Goal: Task Accomplishment & Management: Use online tool/utility

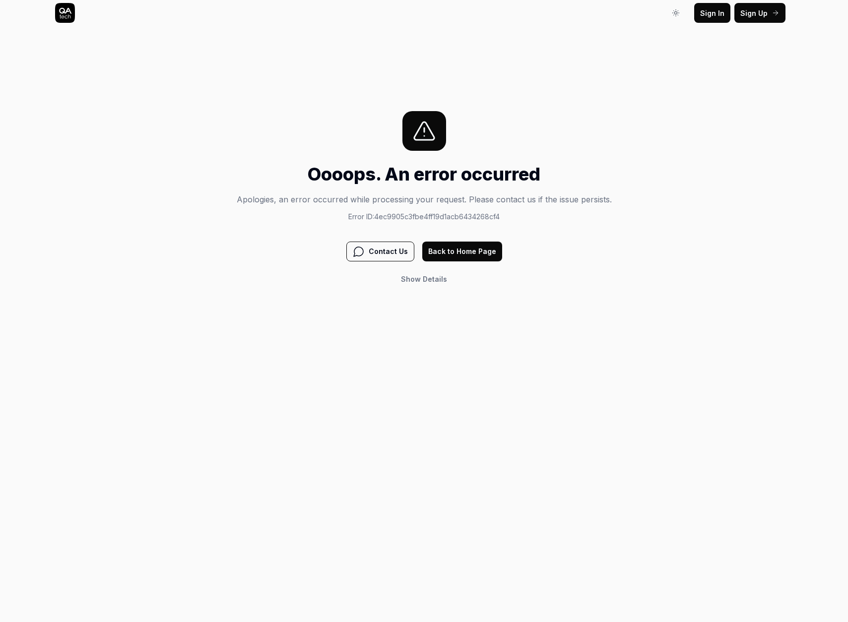
click at [480, 248] on button "Back to Home Page" at bounding box center [462, 252] width 80 height 20
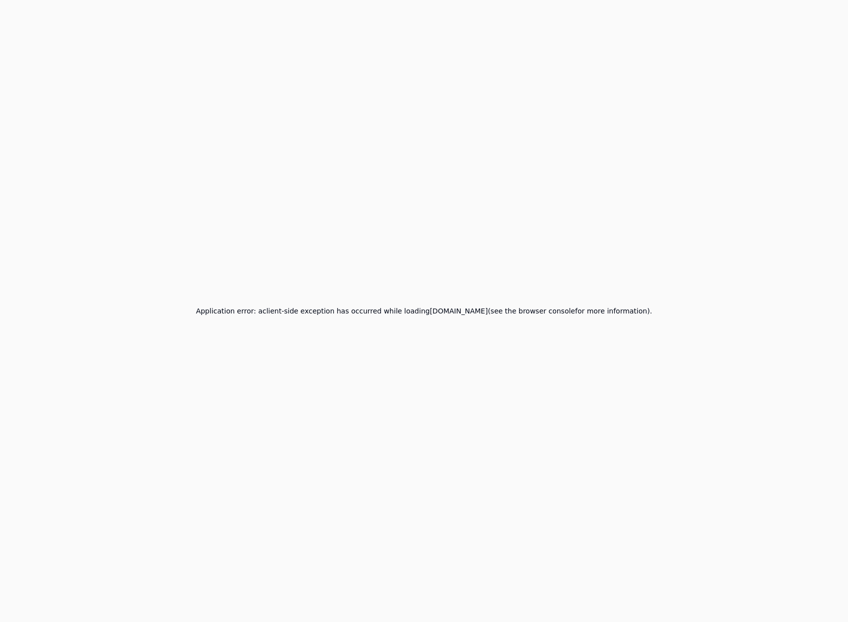
click at [413, 214] on div "Application error: a client -side exception has occurred while loading app.qa.t…" at bounding box center [424, 311] width 848 height 622
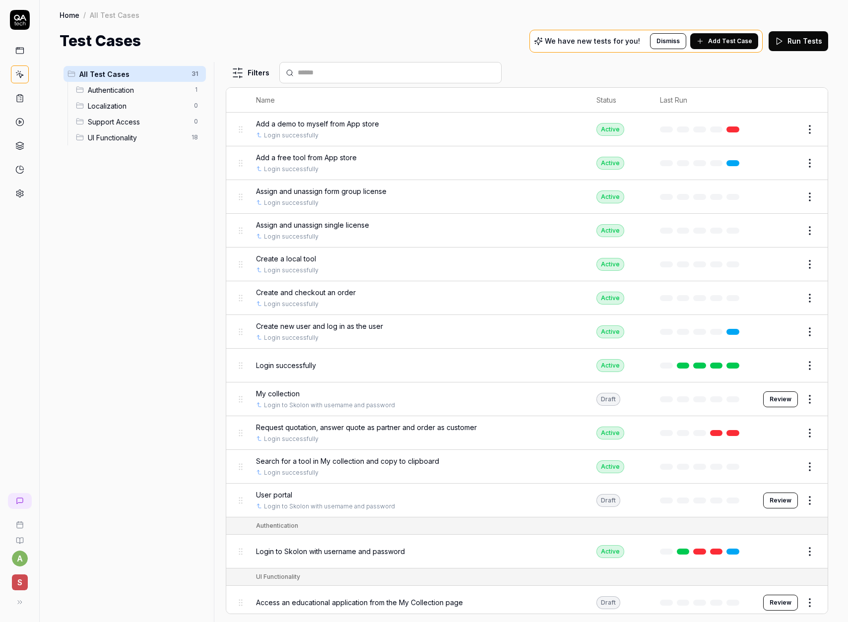
click at [718, 43] on span "Add Test Case" at bounding box center [730, 41] width 44 height 9
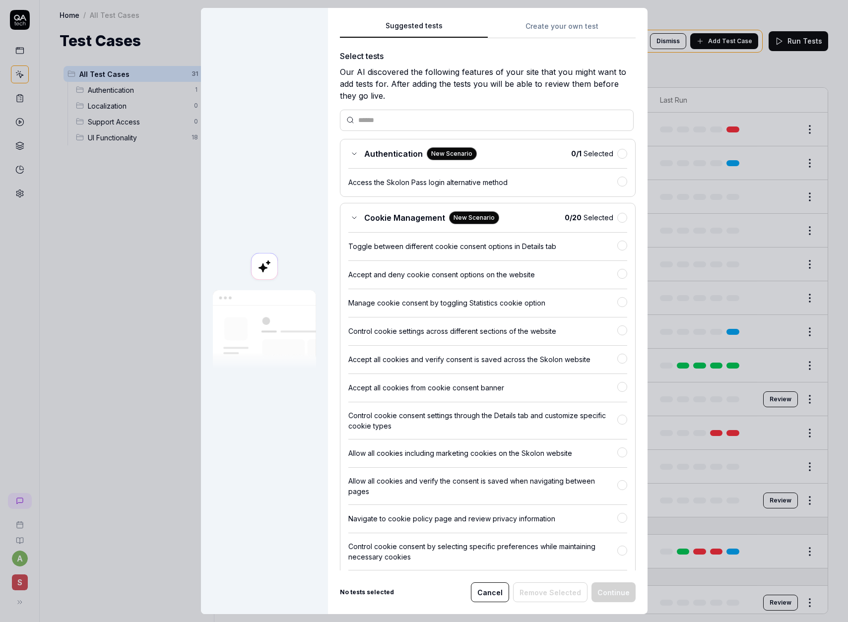
click at [565, 27] on div "Suggested tests Suggested tests Create your own test Select tests Our AI discov…" at bounding box center [424, 311] width 848 height 622
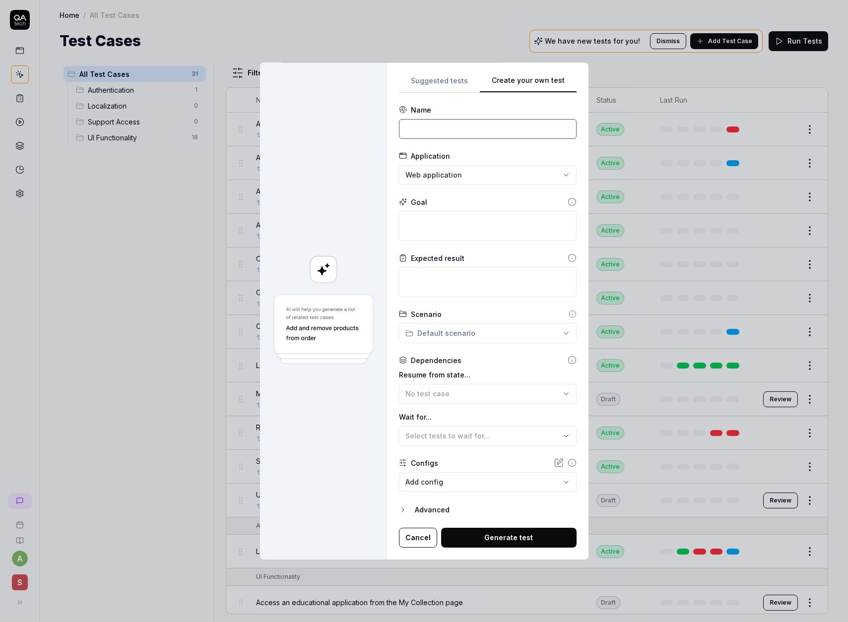
click at [455, 129] on input at bounding box center [488, 129] width 178 height 20
type input "Huvudman - PreRel - Organisationsadministratör"
click at [467, 224] on textarea at bounding box center [488, 226] width 178 height 30
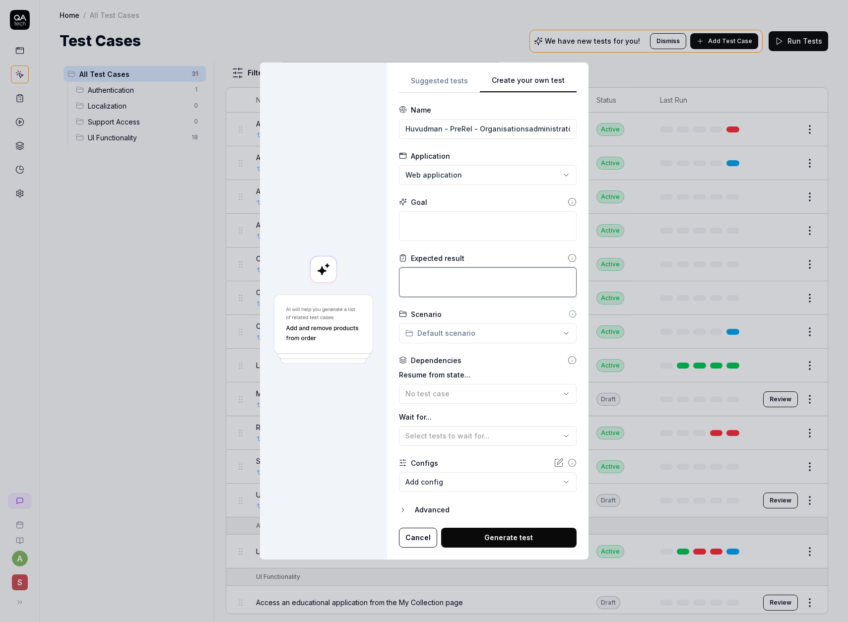
click at [455, 277] on textarea at bounding box center [488, 282] width 178 height 30
paste textarea "Det ska gå att lägga till en [PERSON_NAME] användare. Det ska gå att söka efter…"
type textarea "*"
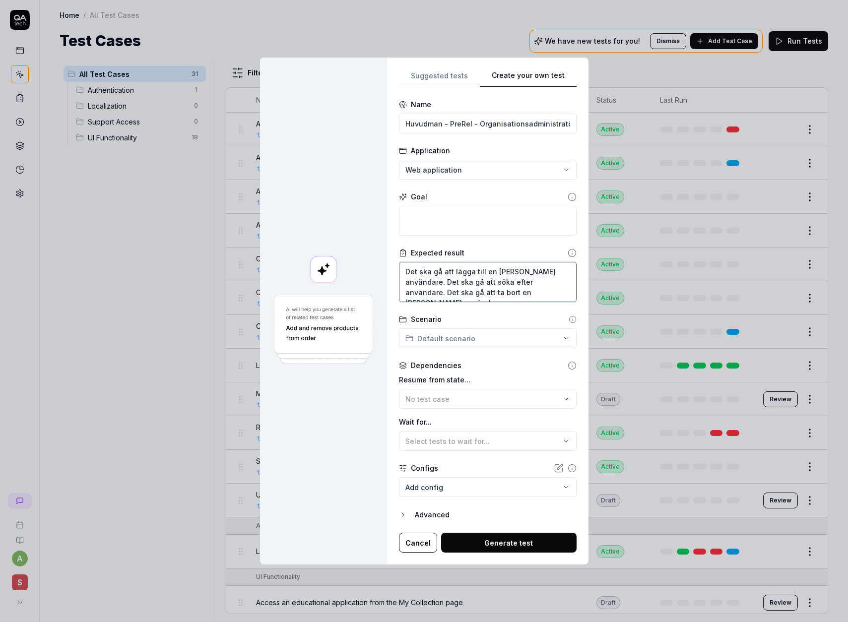
type textarea "Det ska gå att lägga till en [PERSON_NAME] användare. Det ska gå att söka efter…"
click at [489, 219] on textarea at bounding box center [488, 221] width 178 height 30
paste textarea "1. Klicka på "Lägg till administratör" 2. Välj valfri användare 3. Klicka på "T…"
type textarea "*"
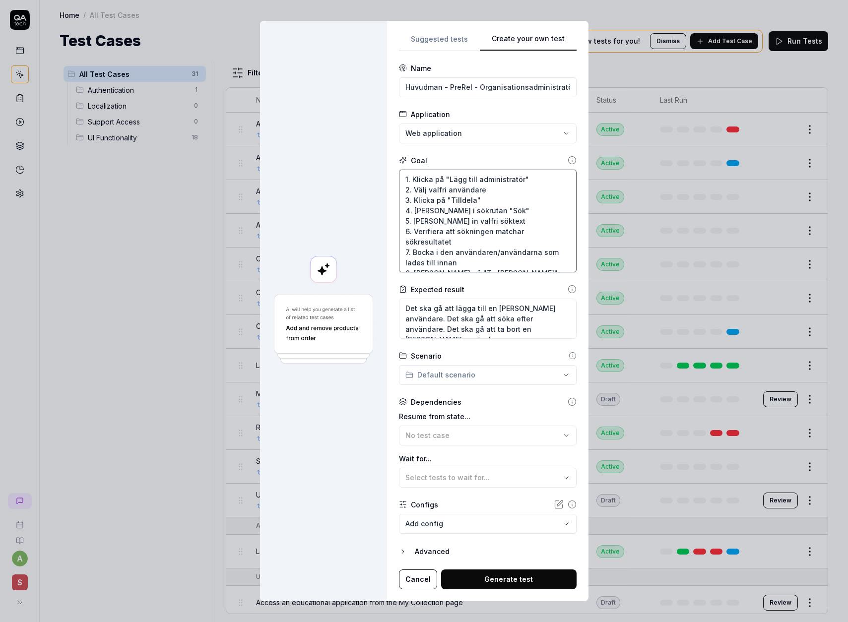
type textarea "1. Klicka på "Lägg till administratör" 2. Välj valfri användare 3. Klicka på "T…"
click at [454, 433] on div "No test case" at bounding box center [482, 435] width 155 height 10
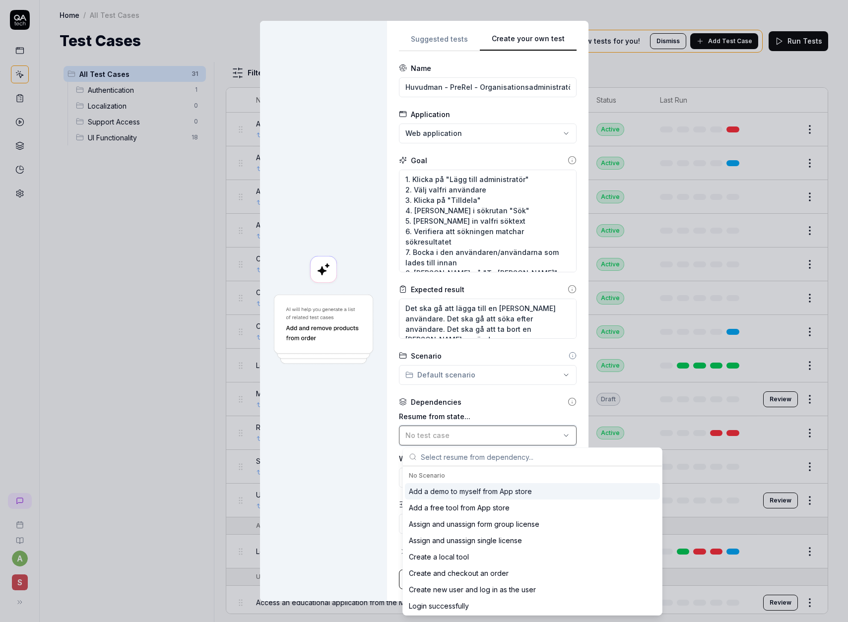
click at [453, 434] on div "No test case" at bounding box center [482, 435] width 155 height 10
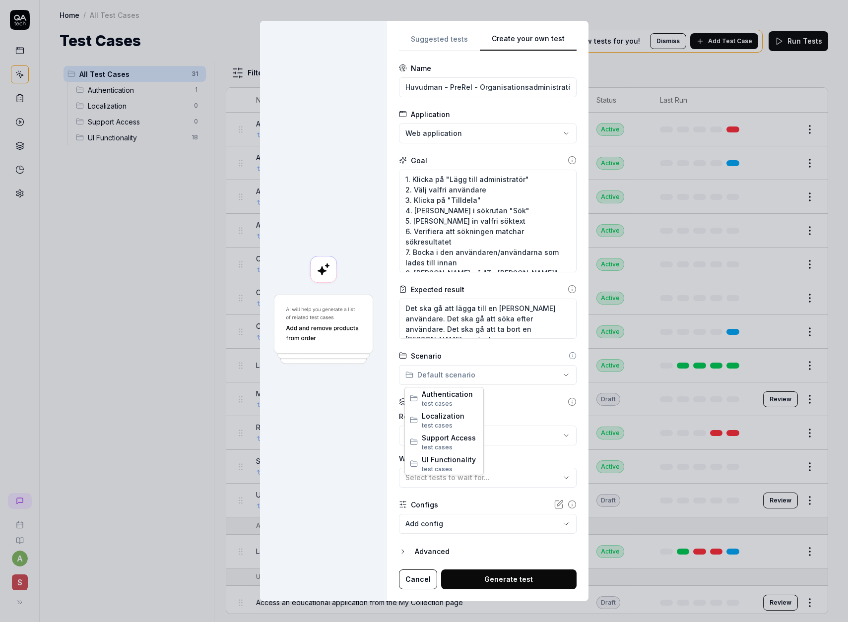
click at [440, 380] on div "**********" at bounding box center [424, 311] width 848 height 622
click at [442, 376] on div "**********" at bounding box center [424, 311] width 848 height 622
click at [452, 530] on body "a S Home / All Test Cases Home / All Test Cases Test Cases We have new tests fo…" at bounding box center [424, 311] width 848 height 622
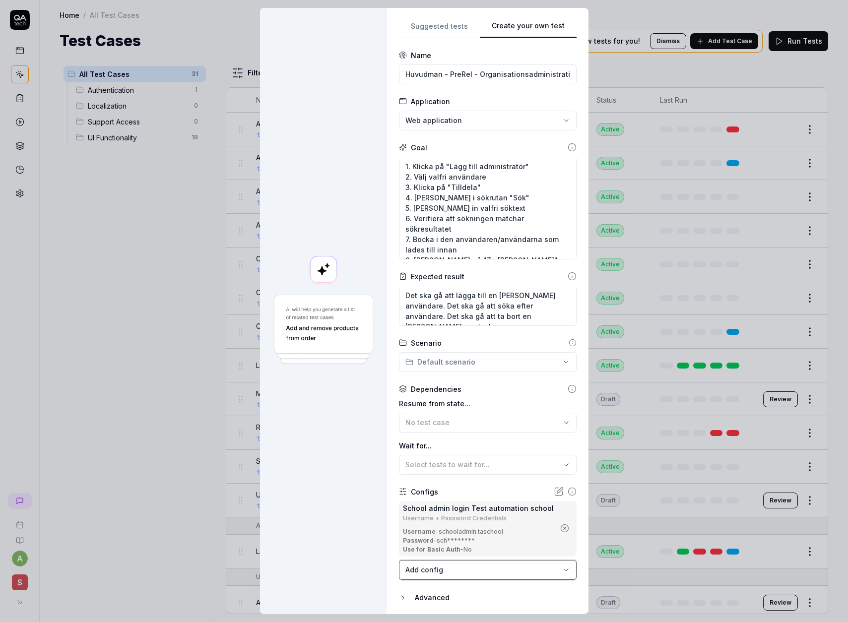
scroll to position [33, 0]
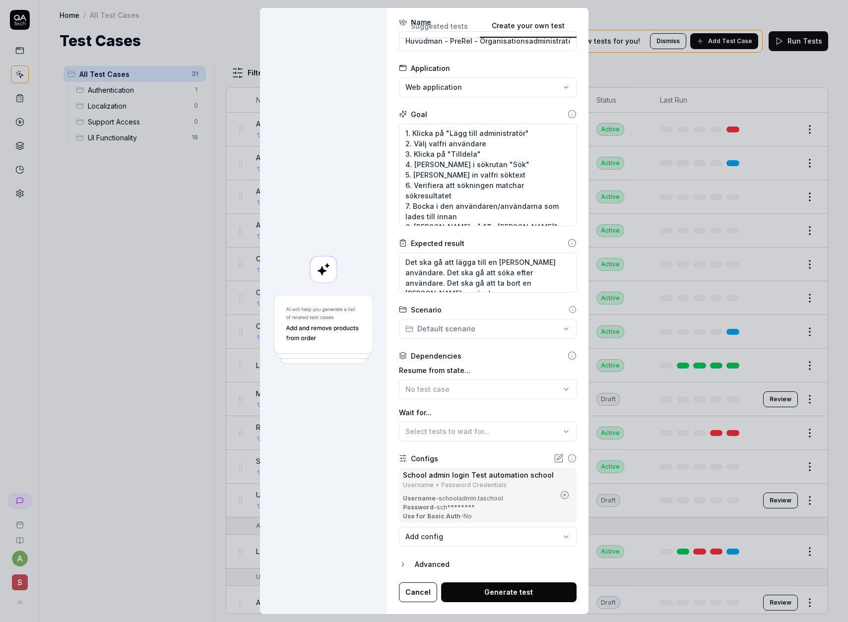
click at [495, 593] on button "Generate test" at bounding box center [508, 593] width 135 height 20
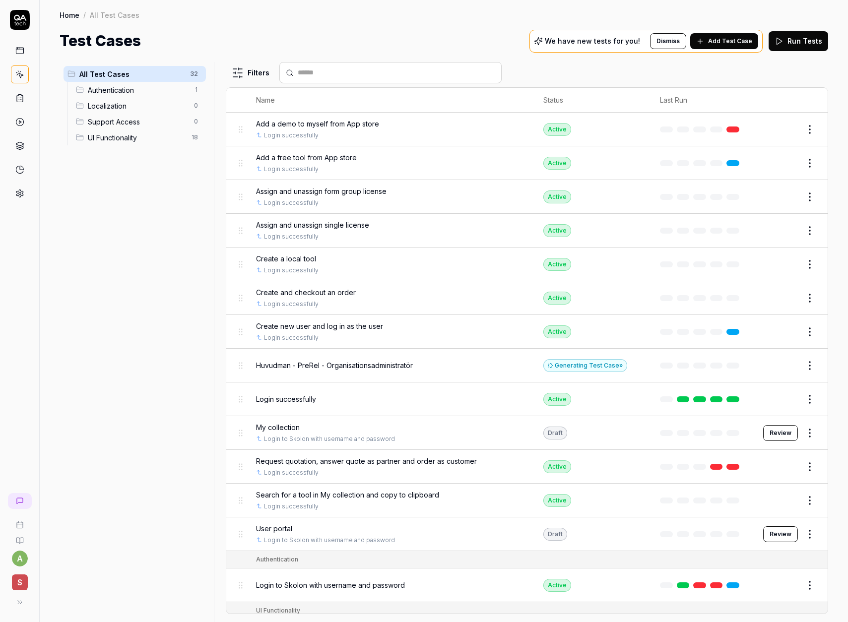
click at [780, 364] on button "Edit" at bounding box center [786, 366] width 24 height 16
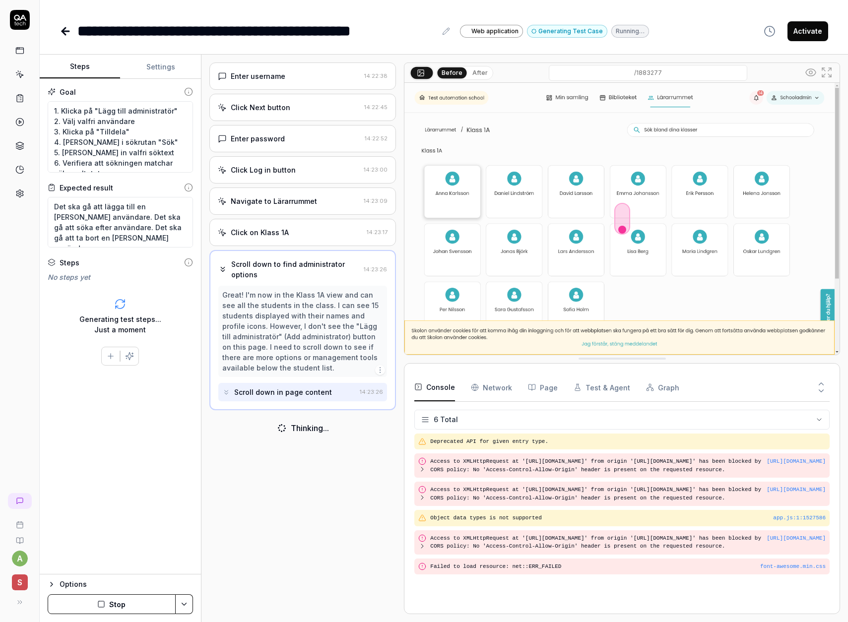
click at [133, 604] on button "Stop" at bounding box center [112, 604] width 128 height 20
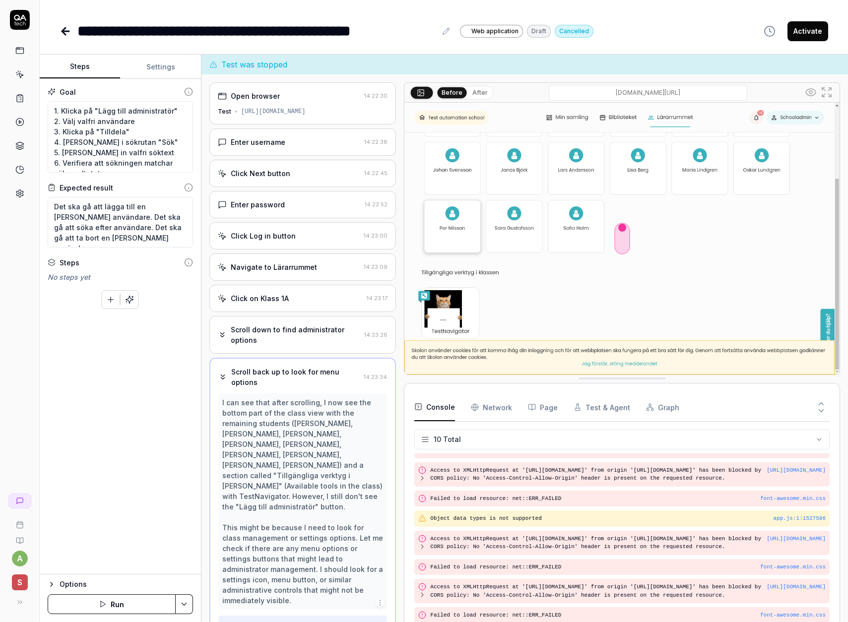
scroll to position [16, 0]
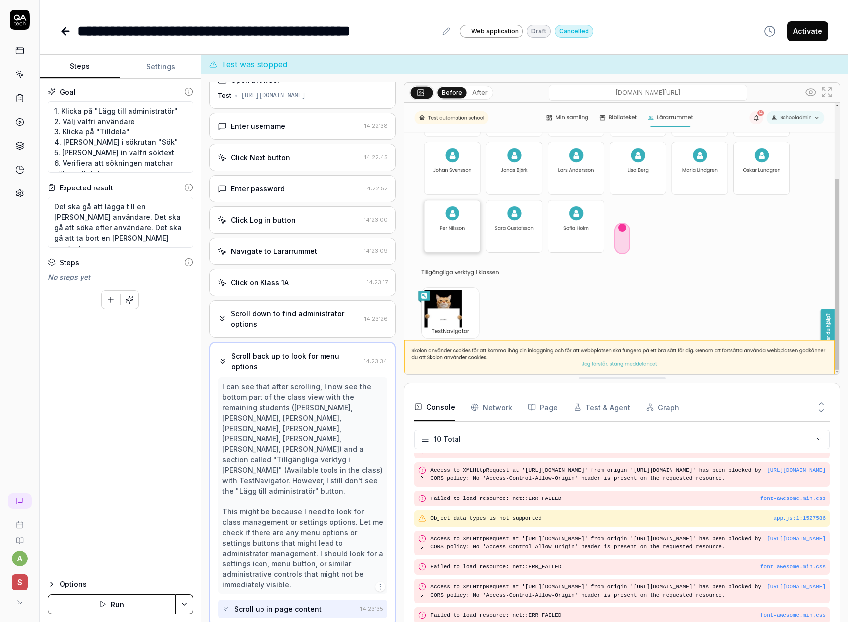
click at [157, 69] on button "Settings" at bounding box center [160, 67] width 80 height 24
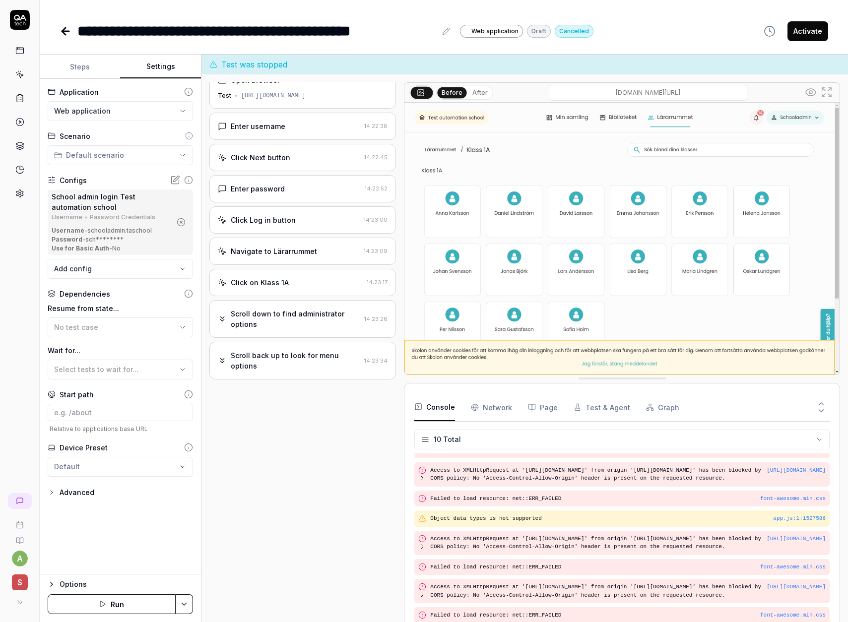
scroll to position [0, 0]
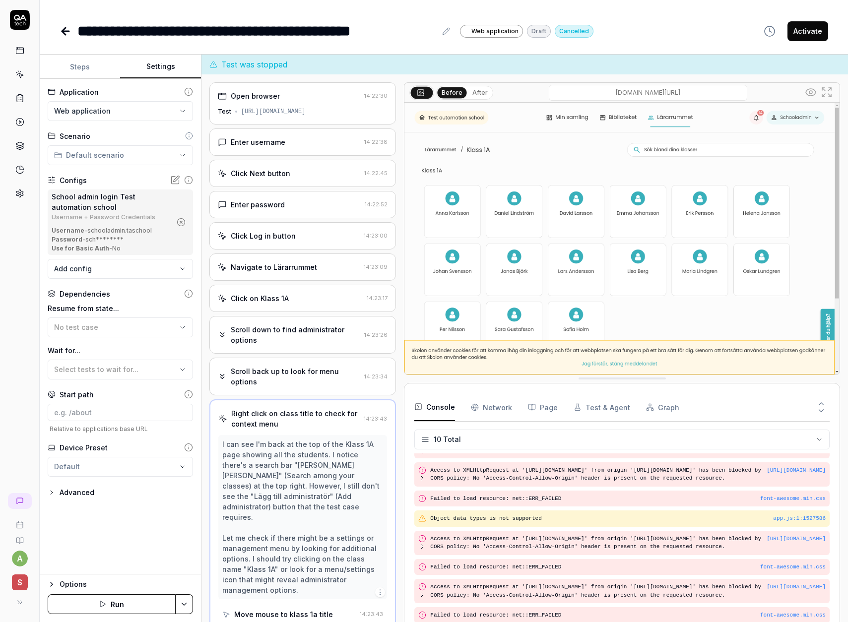
click at [175, 179] on icon at bounding box center [176, 179] width 6 height 6
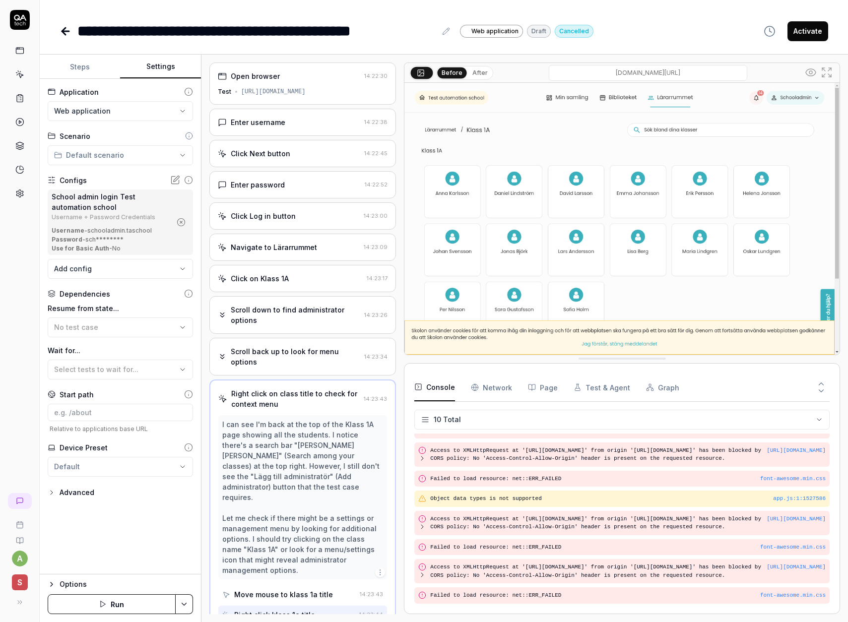
click at [89, 65] on button "Steps" at bounding box center [80, 67] width 80 height 24
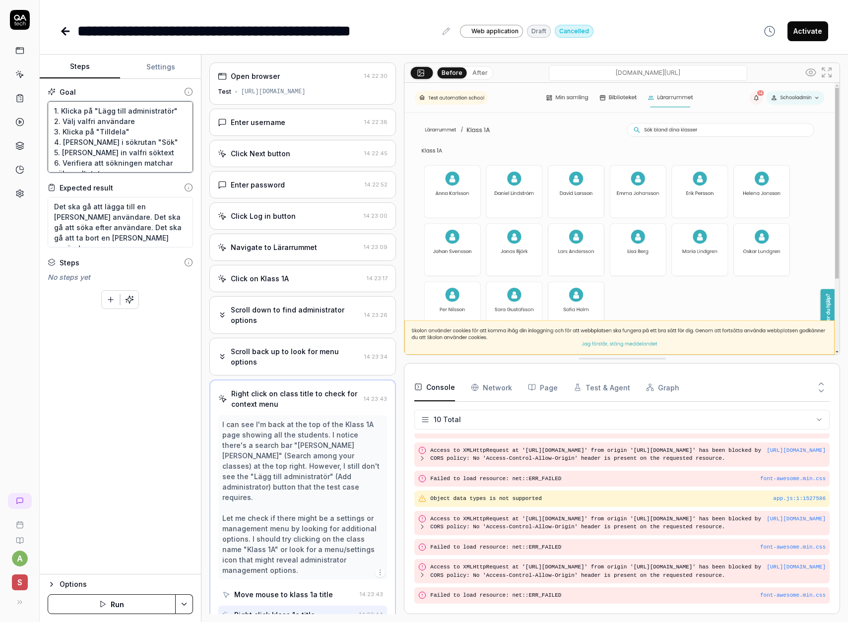
click at [156, 109] on textarea "1. Klicka på "Lägg till administratör" 2. Välj valfri användare 3. Klicka på "T…" at bounding box center [120, 136] width 145 height 71
type textarea "*"
type textarea "1. Klicka på "Lägg till administratör" 2. Välj valfri användare 3. Klicka på "T…"
paste textarea "Klicka på Skoladmin i "Min samling". I dropdownen där skolnamnet står, välj "Sk…"
type textarea "*"
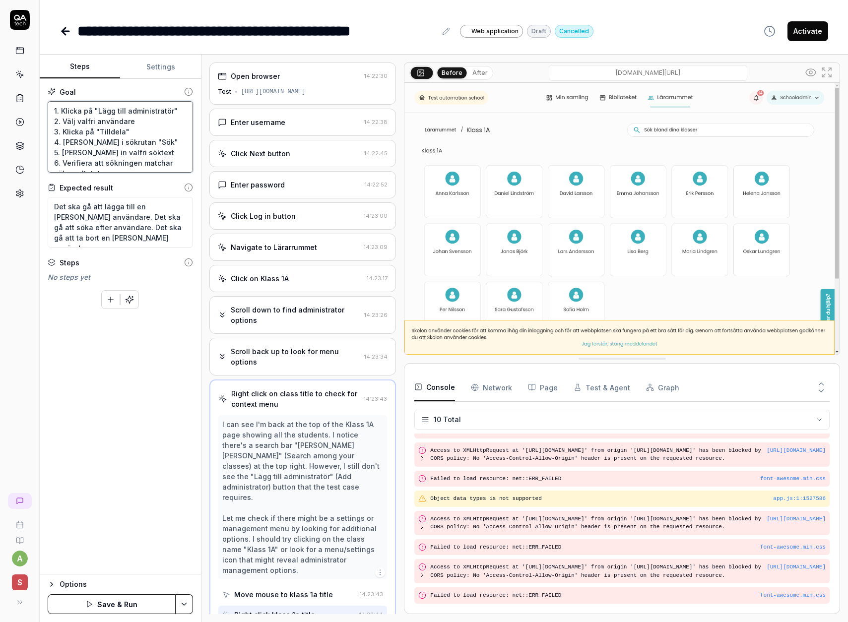
type textarea "Klicka på Skoladmin i "Min samling". I dropdownen där skolnamnet står, välj "Sk…"
type textarea "*"
type textarea "Klicka på Skoladmin i "Min samling". I dropdownen där skolnamnet står, välj "Sk…"
click at [118, 602] on button "Save & Run" at bounding box center [112, 604] width 128 height 20
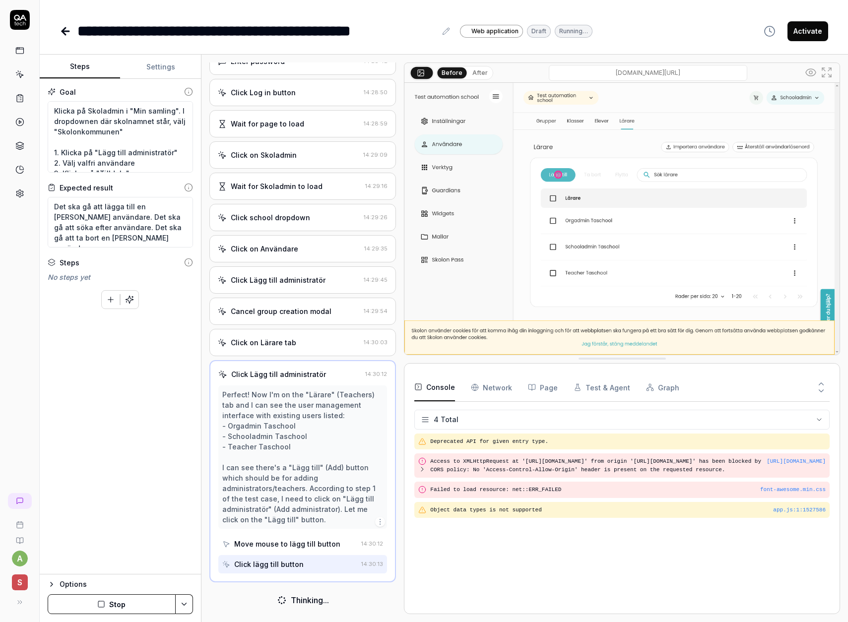
scroll to position [124, 0]
click at [117, 608] on button "Stop" at bounding box center [112, 604] width 128 height 20
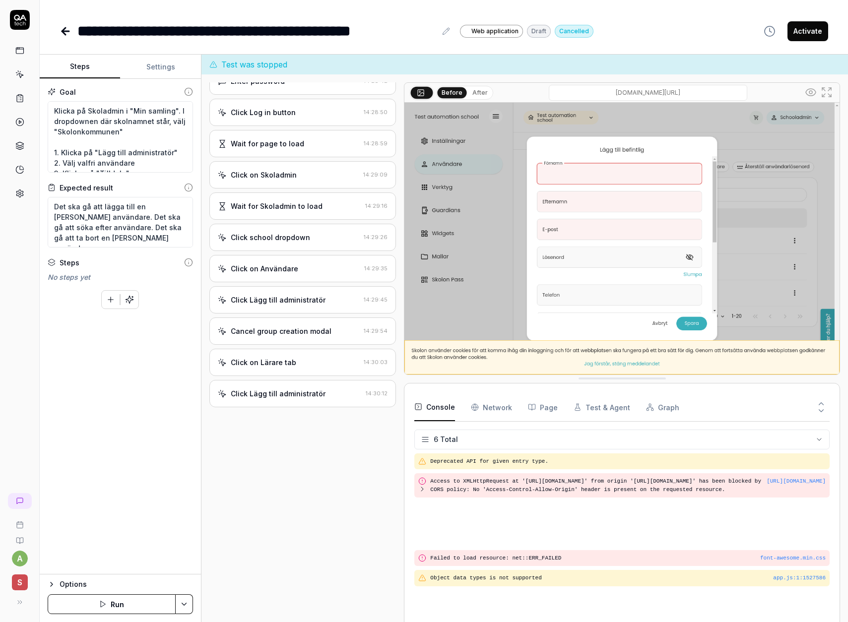
scroll to position [185, 0]
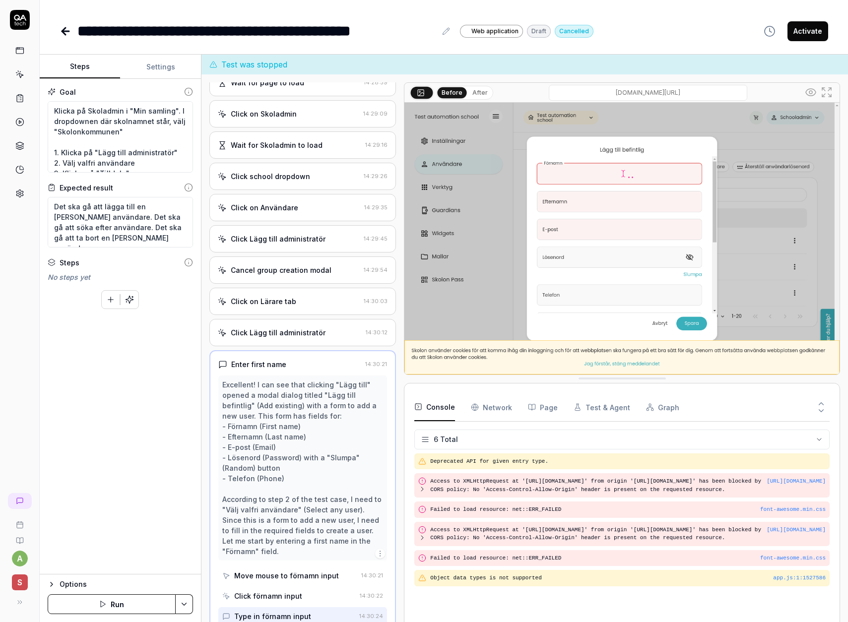
click at [153, 68] on button "Settings" at bounding box center [160, 67] width 80 height 24
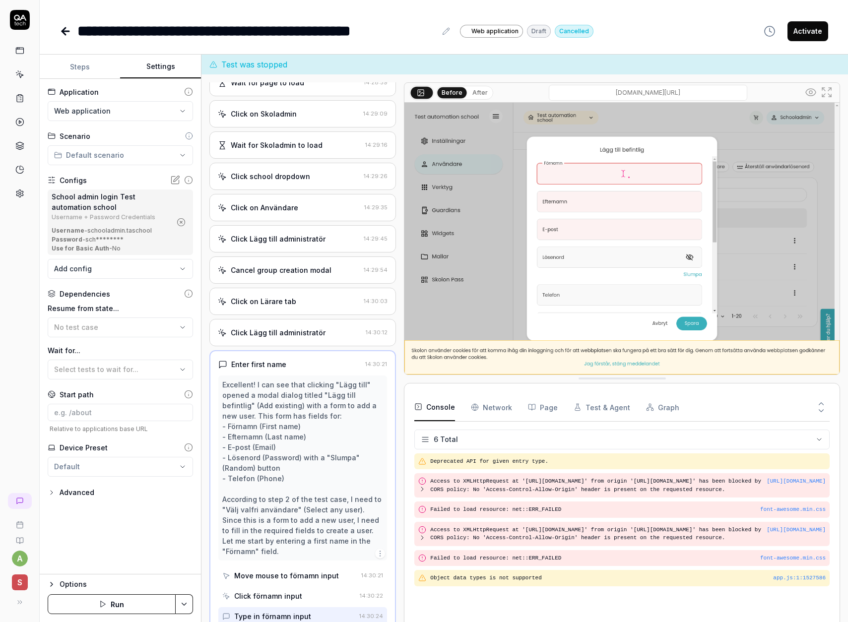
click at [81, 493] on div "Advanced" at bounding box center [77, 493] width 35 height 12
click at [175, 180] on icon at bounding box center [175, 180] width 10 height 10
click at [52, 182] on icon at bounding box center [52, 180] width 8 height 8
click at [52, 179] on icon at bounding box center [52, 180] width 8 height 8
click at [129, 273] on body "**********" at bounding box center [424, 311] width 848 height 622
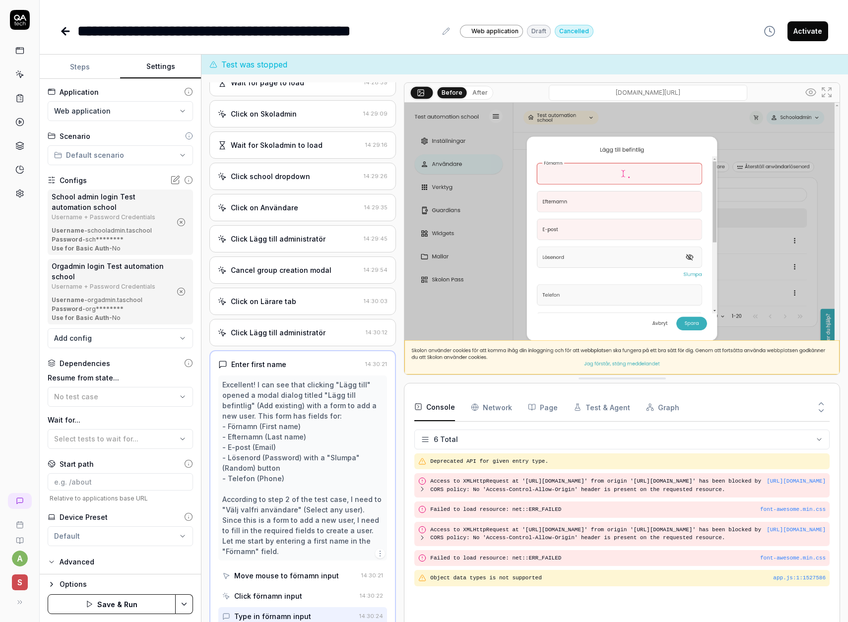
click at [180, 223] on icon "button" at bounding box center [181, 222] width 9 height 9
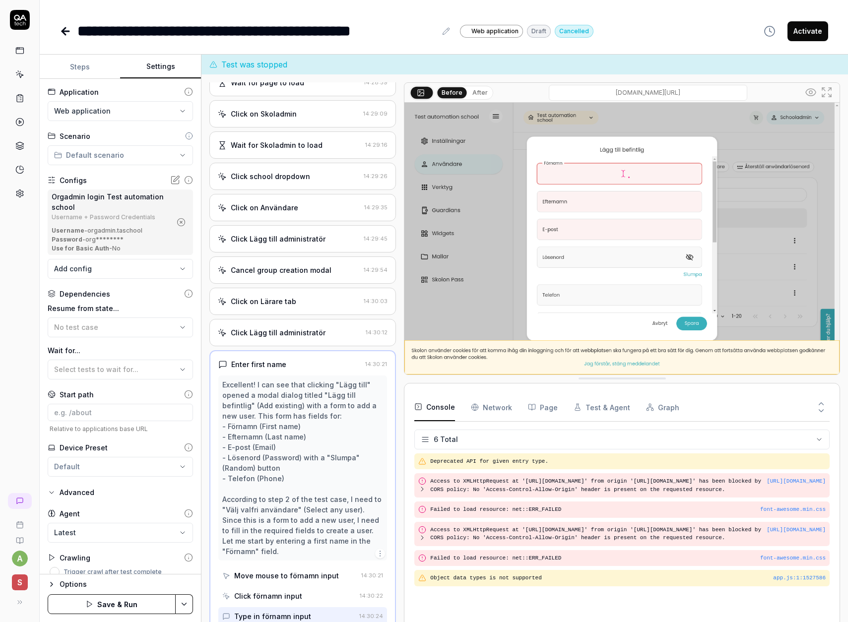
scroll to position [223, 0]
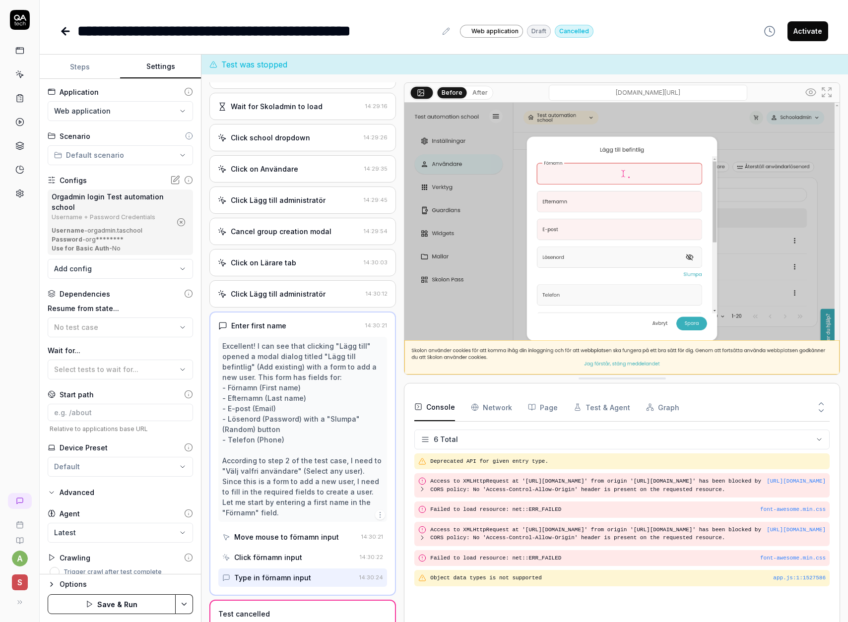
click at [143, 608] on button "Save & Run" at bounding box center [112, 604] width 128 height 20
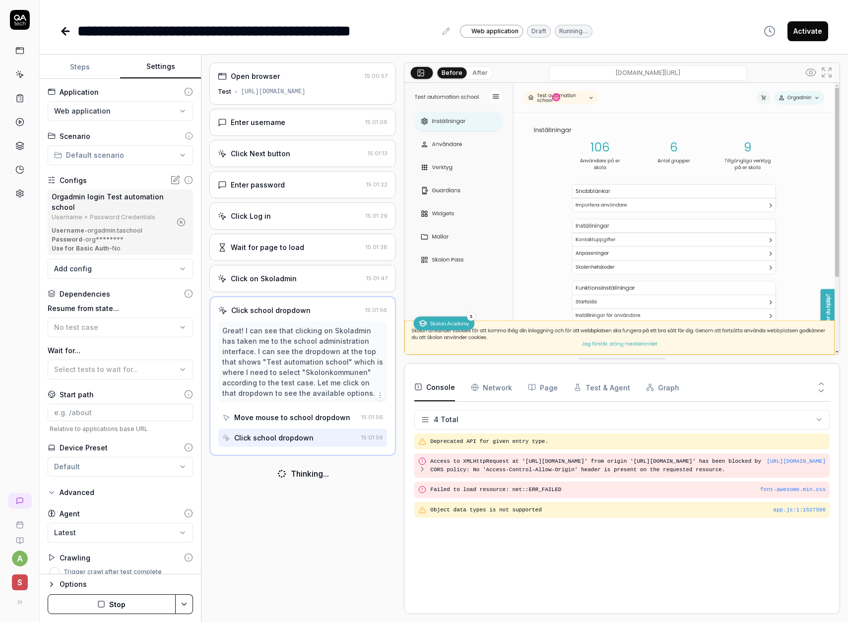
click at [125, 606] on button "Stop" at bounding box center [112, 604] width 128 height 20
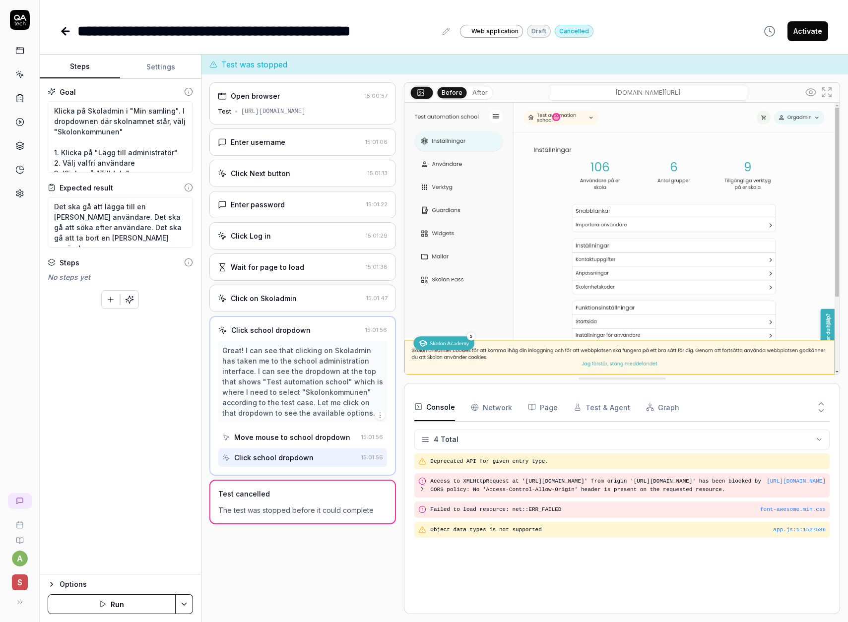
click at [82, 68] on button "Steps" at bounding box center [80, 67] width 80 height 24
click at [133, 130] on textarea "Klicka på Skoladmin i "Min samling". I dropdownen där skolnamnet står, välj "Sk…" at bounding box center [120, 136] width 145 height 71
drag, startPoint x: 128, startPoint y: 130, endPoint x: 174, endPoint y: 110, distance: 50.4
click at [174, 110] on textarea "Klicka på Skoladmin i "Min samling". I dropdownen där skolnamnet står, välj "Sk…" at bounding box center [120, 136] width 145 height 71
type textarea "*"
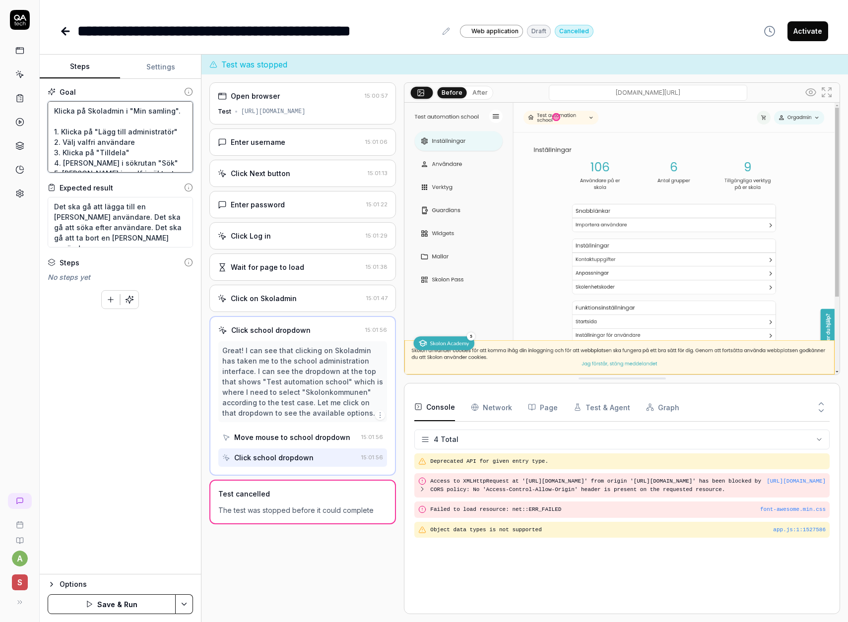
type textarea "Klicka på Skoladmin i "Min samling". 1. Klicka på "Lägg till administratör" 2. …"
click at [116, 597] on button "Save & Run" at bounding box center [112, 604] width 128 height 20
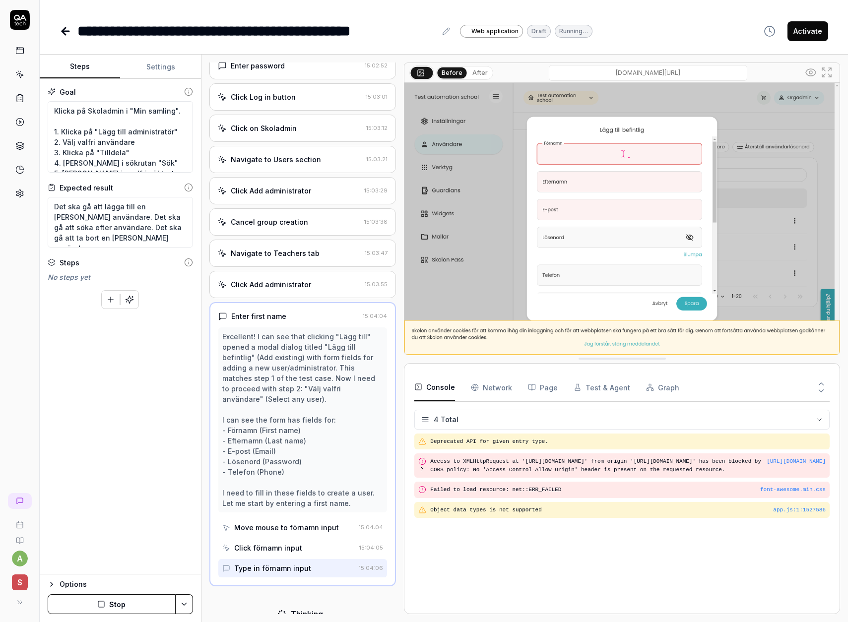
click at [127, 610] on button "Stop" at bounding box center [112, 604] width 128 height 20
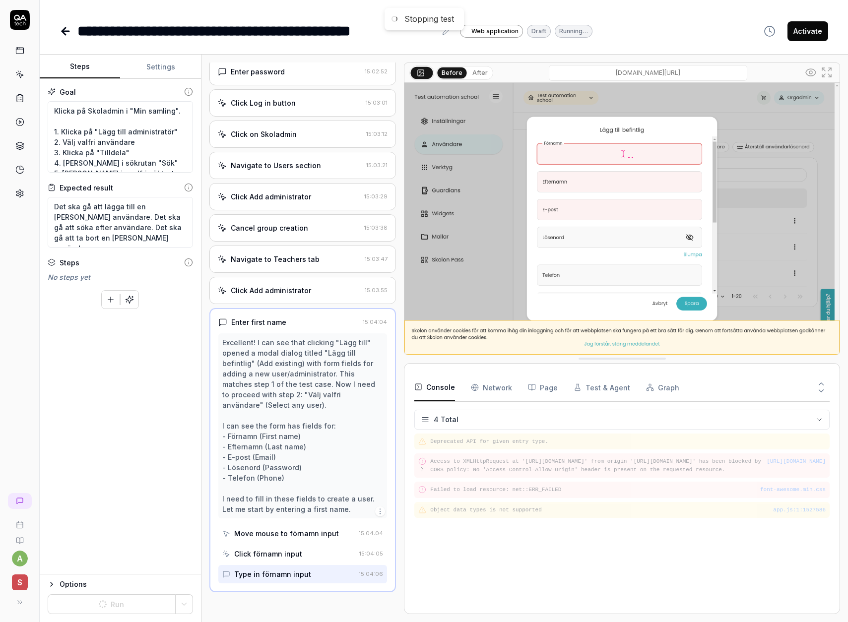
scroll to position [113, 0]
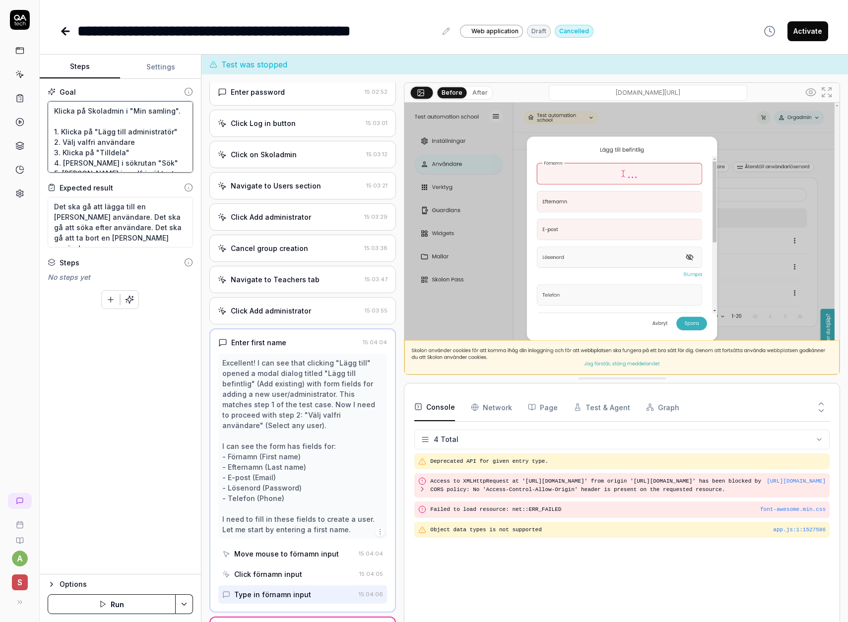
click at [119, 123] on textarea "Klicka på Skoladmin i "Min samling". 1. Klicka på "Lägg till administratör" 2. …" at bounding box center [120, 136] width 145 height 71
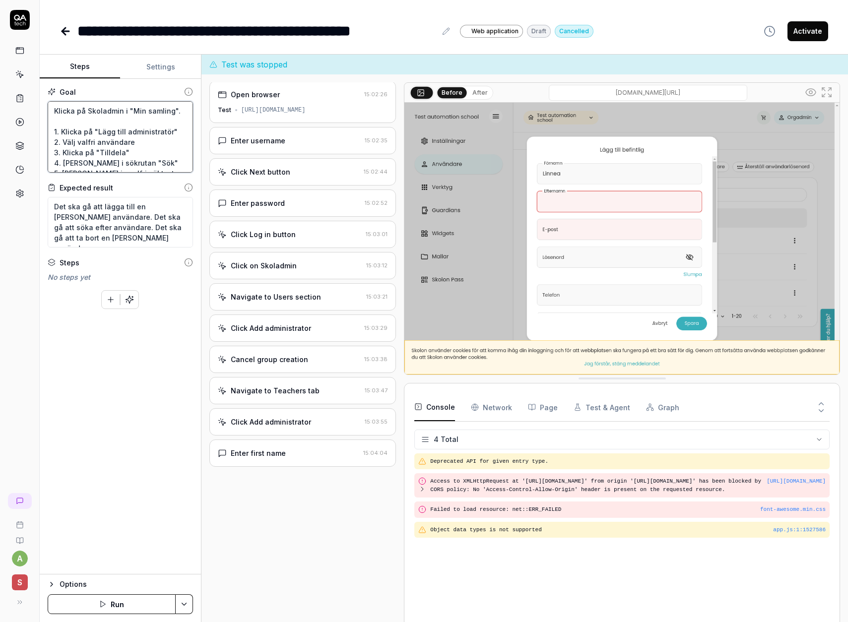
scroll to position [0, 0]
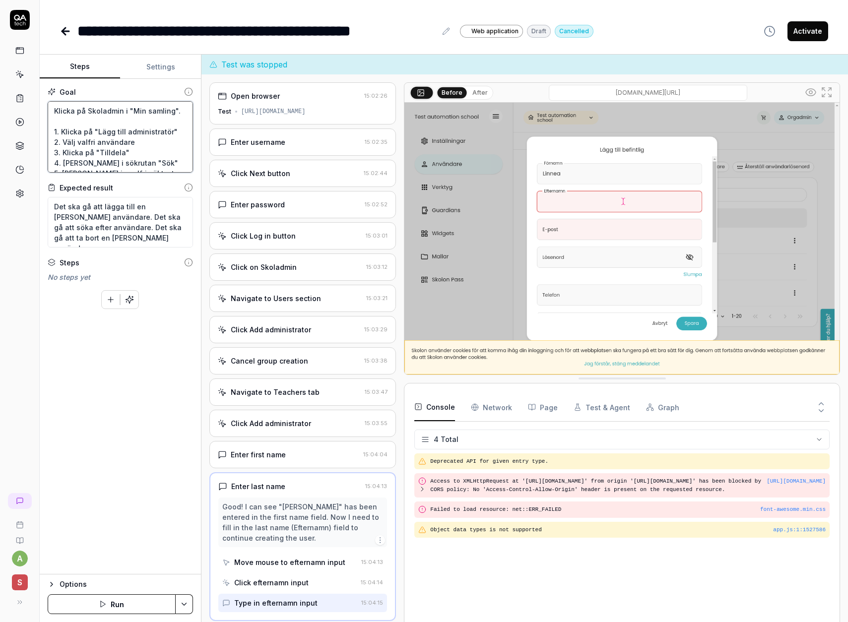
click at [177, 110] on textarea "Klicka på Skoladmin i "Min samling". 1. Klicka på "Lägg till administratör" 2. …" at bounding box center [120, 136] width 145 height 71
type textarea "*"
type textarea "Klicka på Skoladmin i "Min samling". 1. Klicka på "Lägg till administratör" 2. …"
type textarea "*"
type textarea "Klicka på Skoladmin i "Min samling". 1. Klicka på "Lägg till administratör" 2. …"
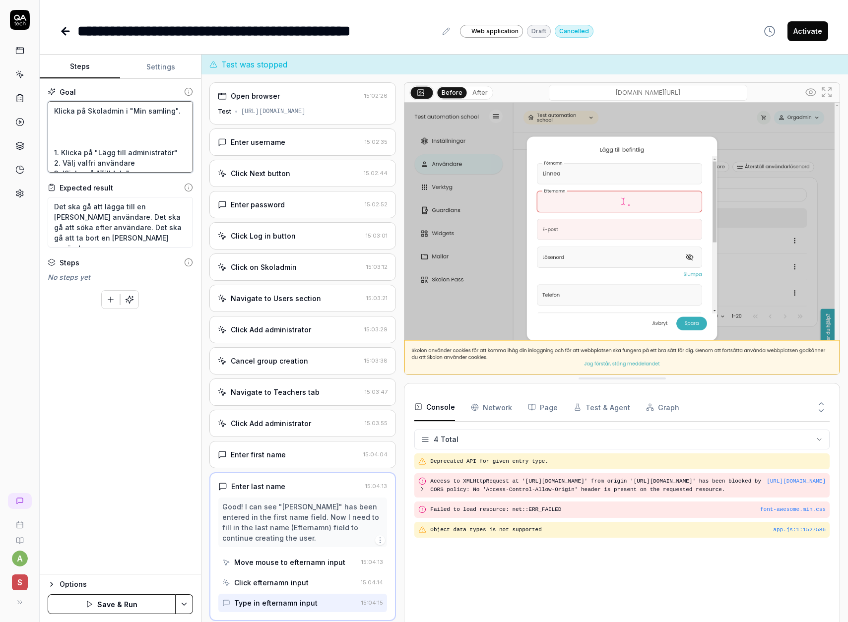
type textarea "*"
type textarea "Klicka på Skoladmin i "Min samling". G 1. Klicka på "Lägg till administratör" 2…"
type textarea "*"
type textarea "Klicka på Skoladmin i "Min samling". [GEOGRAPHIC_DATA] 1. Klicka på "Lägg till …"
type textarea "*"
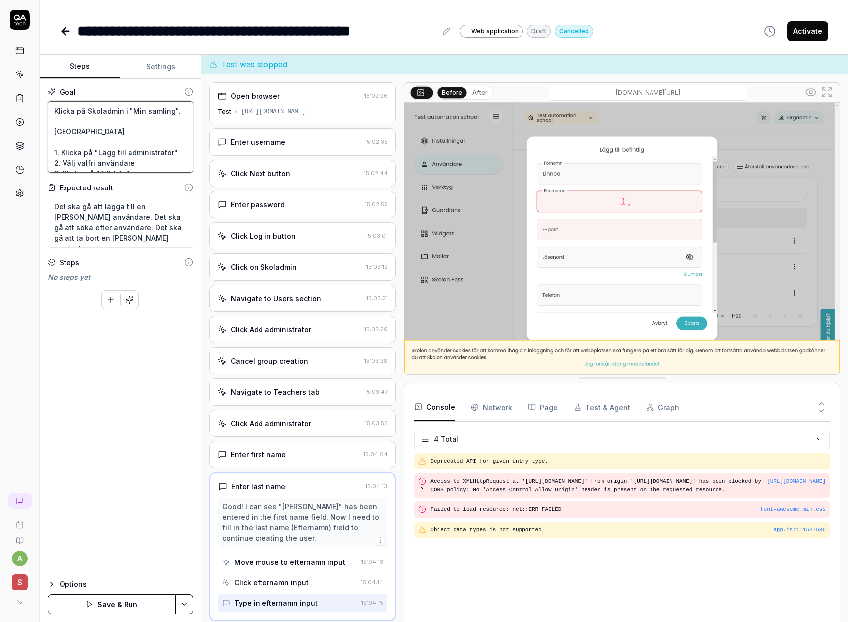
type textarea "Klicka på Skoladmin i "Min samling". [GEOGRAPHIC_DATA] 1. Klicka på "Lägg till …"
type textarea "*"
type textarea "Klicka på Skoladmin i "Min samling". Gå i 1. Klicka på "Lägg till administratör…"
type textarea "*"
type textarea "[PERSON_NAME] på Skoladmin i "Min samling". Gå in 1. Klicka på "Lägg till admin…"
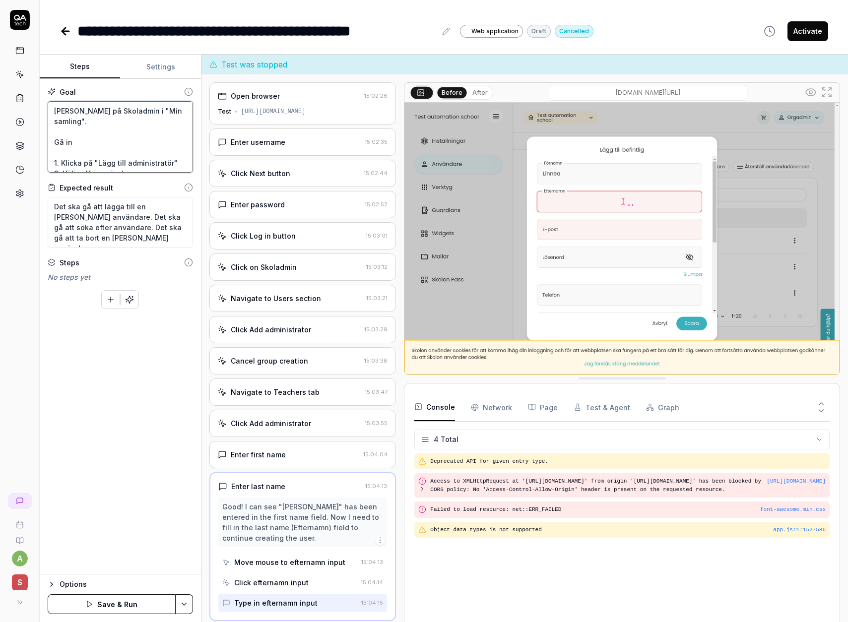
type textarea "*"
type textarea "Klicka på Skoladmin i "Min samling". Gå in 1. Klicka på "Lägg till administratö…"
type textarea "*"
type textarea "Klicka på Skoladmin i "Min samling". Gå in p 1. Klicka på "Lägg till administra…"
type textarea "*"
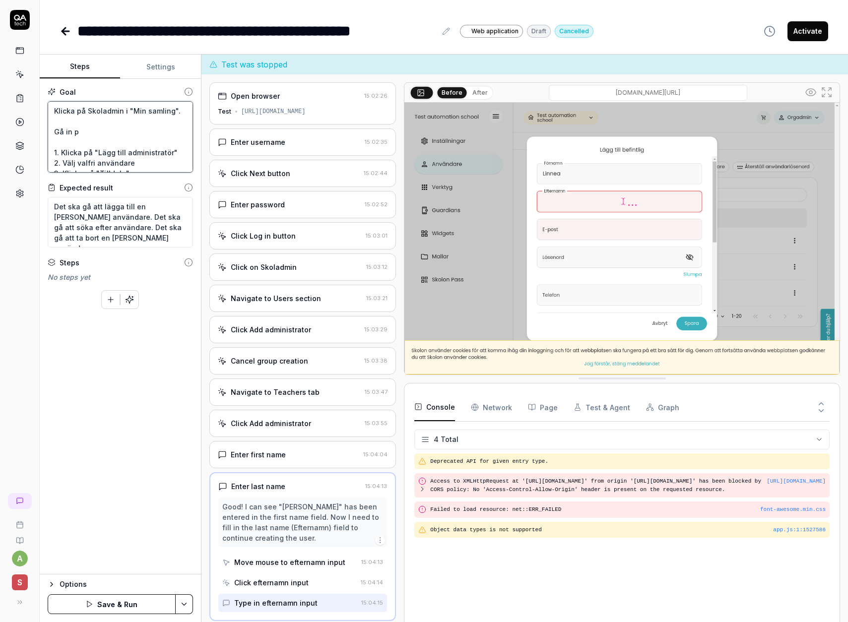
type textarea "Klicka på Skoladmin i "Min samling". Gå in på 1. Klicka på "Lägg till administr…"
type textarea "*"
type textarea "Klicka på Skoladmin i "Min samling". Gå in på 1. Klicka på "Lägg till administr…"
type textarea "*"
type textarea "Klicka på Skoladmin i "Min samling". Gå in på I 1. Klicka på "Lägg till adminis…"
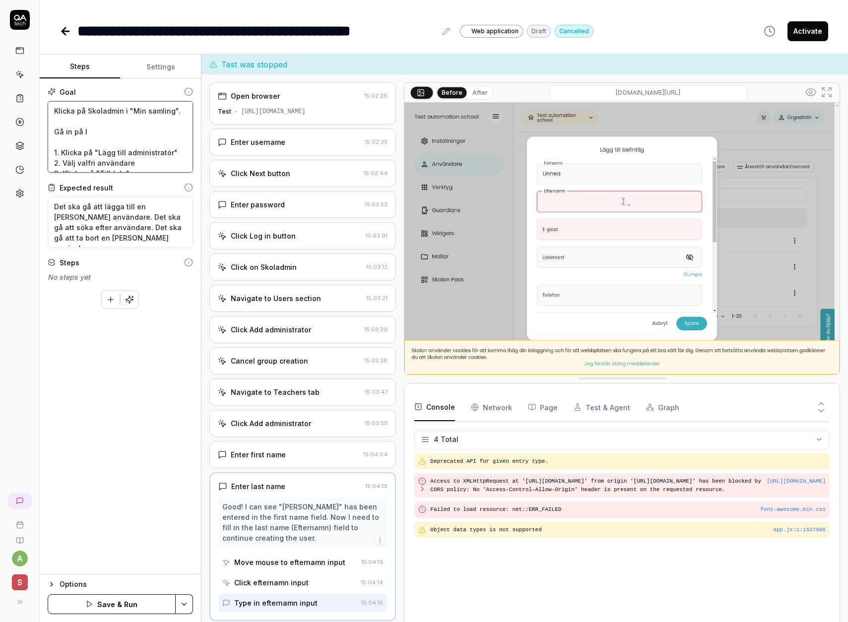
type textarea "*"
type textarea "Klicka på Skoladmin i "Min samling". Gå in på In 1. Klicka på "Lägg till admini…"
type textarea "*"
type textarea "Klicka på Skoladmin i "Min samling". Gå in på Ins 1. Klicka på "Lägg till admin…"
type textarea "*"
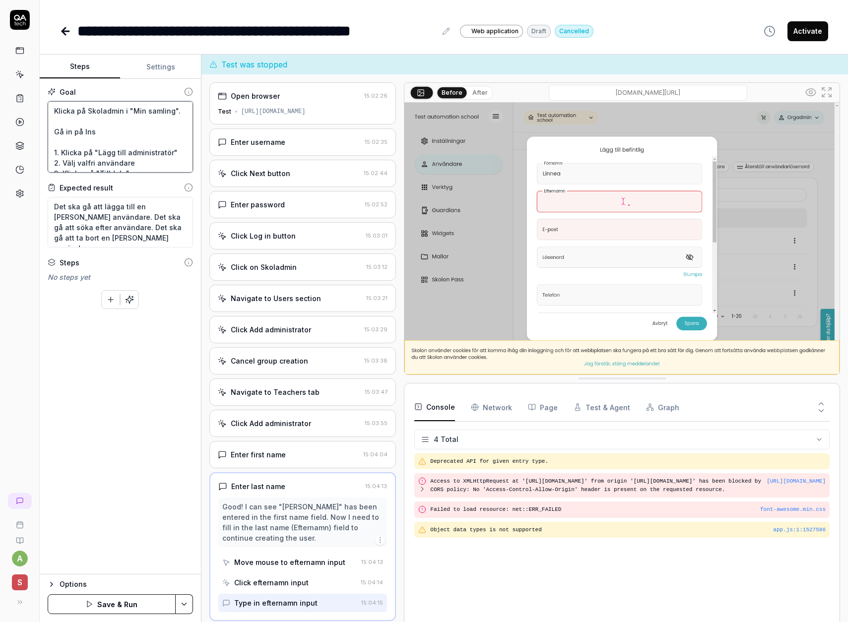
type textarea "Klicka på Skoladmin i "Min samling". Gå in på Inst 1. Klicka på "Lägg till admi…"
type textarea "*"
type textarea "Klicka på Skoladmin i "Min samling". Gå in på Instä 1. Klicka på "Lägg till adm…"
type textarea "*"
type textarea "Klicka på Skoladmin i "Min samling". Gå in på Instäl 1. Klicka på "Lägg till ad…"
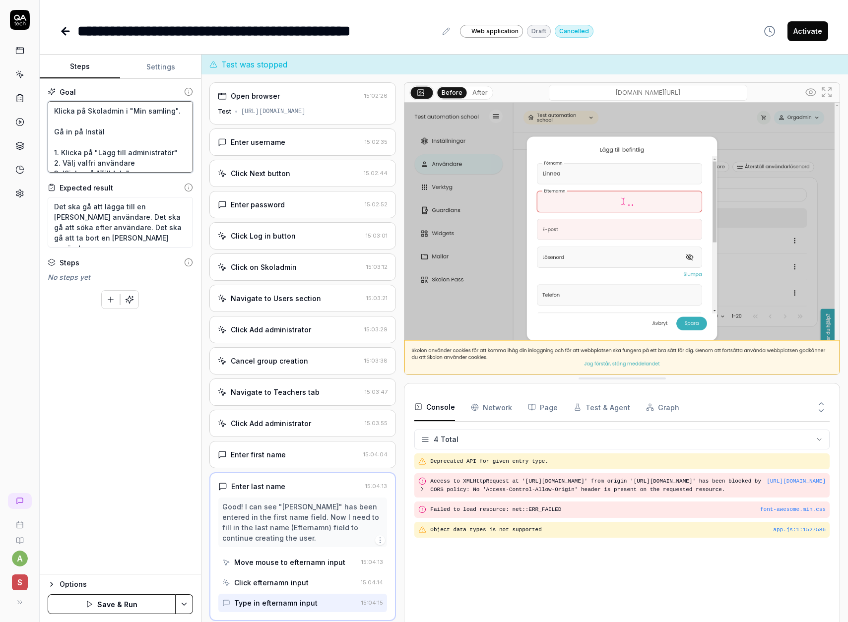
type textarea "*"
type textarea "Klicka på Skoladmin i "Min samling". Gå in på [GEOGRAPHIC_DATA] 1. Klicka på "L…"
type textarea "*"
type textarea "Klicka på Skoladmin i "Min samling". Gå in på Inställn 1. Klicka på "Lägg till …"
type textarea "*"
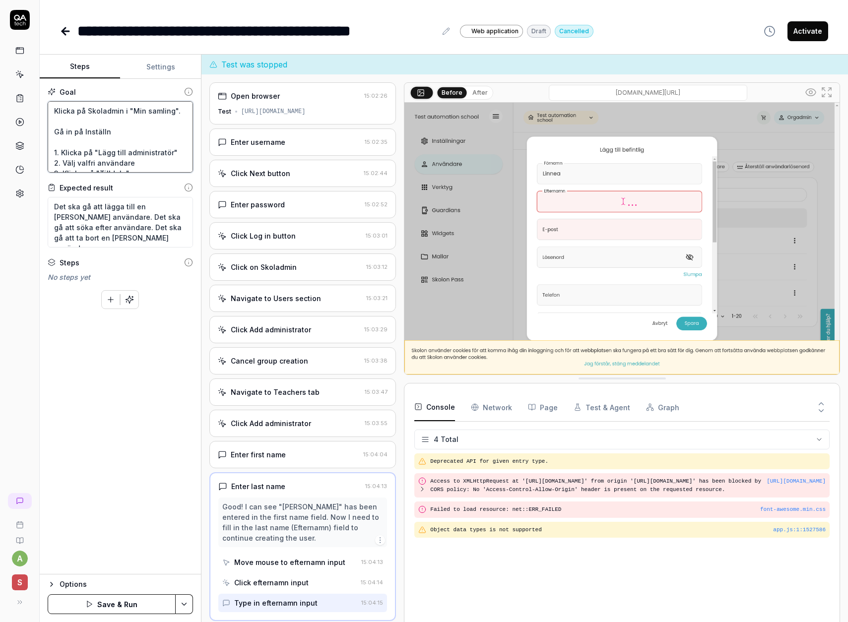
type textarea "Klicka på Skoladmin i "Min samling". Gå in på [GEOGRAPHIC_DATA] 1. Klicka på "L…"
type textarea "*"
type textarea "Klicka på Skoladmin i "Min samling". Gå in på [GEOGRAPHIC_DATA] 1. Klicka på "L…"
type textarea "*"
type textarea "Klicka på Skoladmin i "Min samling". Gå in på Inställning 1. Klicka på "Lägg ti…"
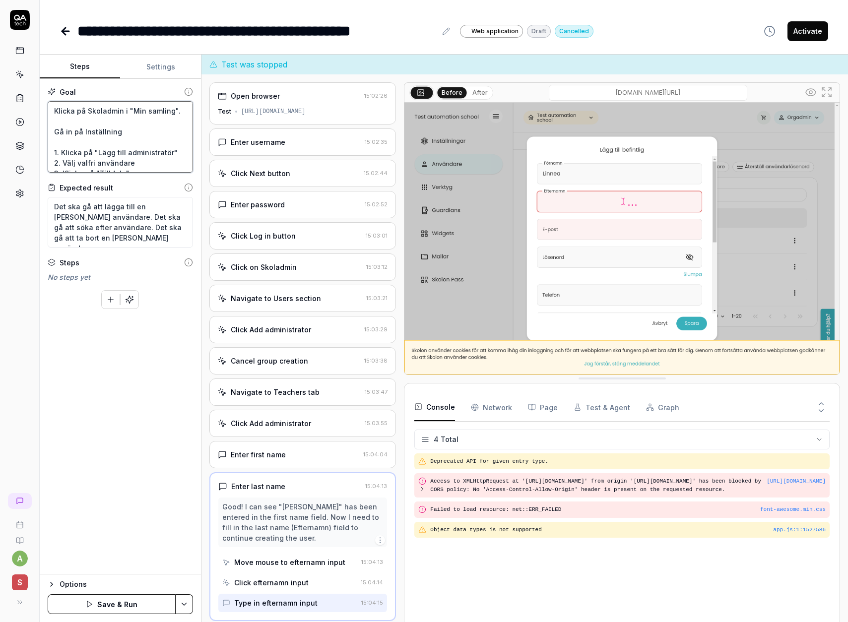
type textarea "*"
type textarea "Klicka på Skoladmin i "Min samling". Gå in på Inställninga 1. Klicka på "Lägg t…"
type textarea "*"
type textarea "Klicka på Skoladmin i "Min samling". Gå in på Inställningar 1. Klicka på "Lägg …"
click at [115, 608] on button "Save & Run" at bounding box center [112, 604] width 128 height 20
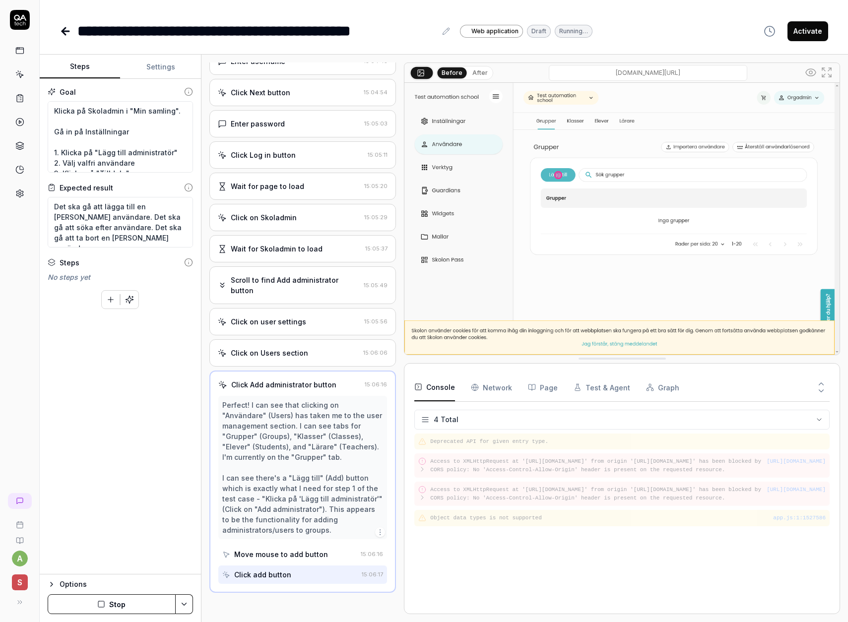
scroll to position [61, 0]
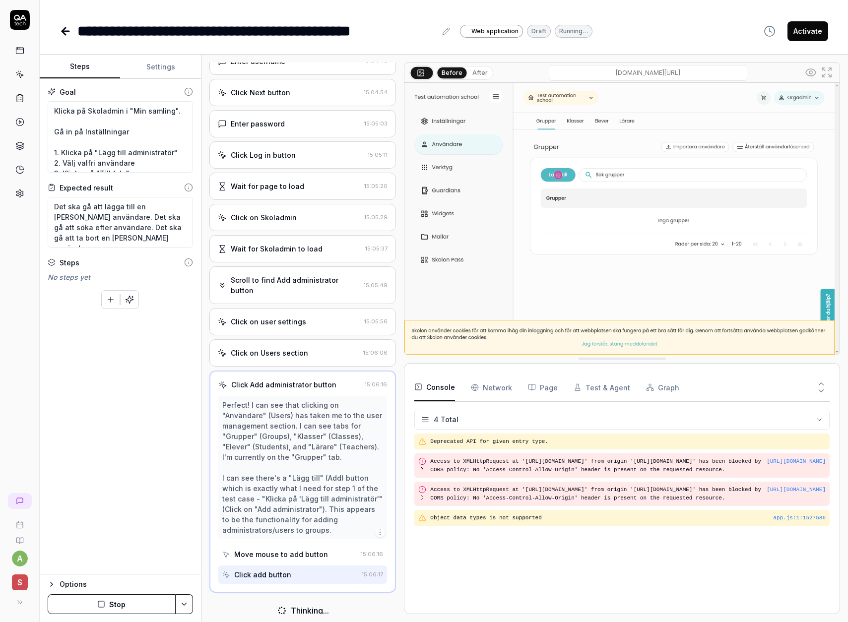
click at [118, 605] on button "Stop" at bounding box center [112, 604] width 128 height 20
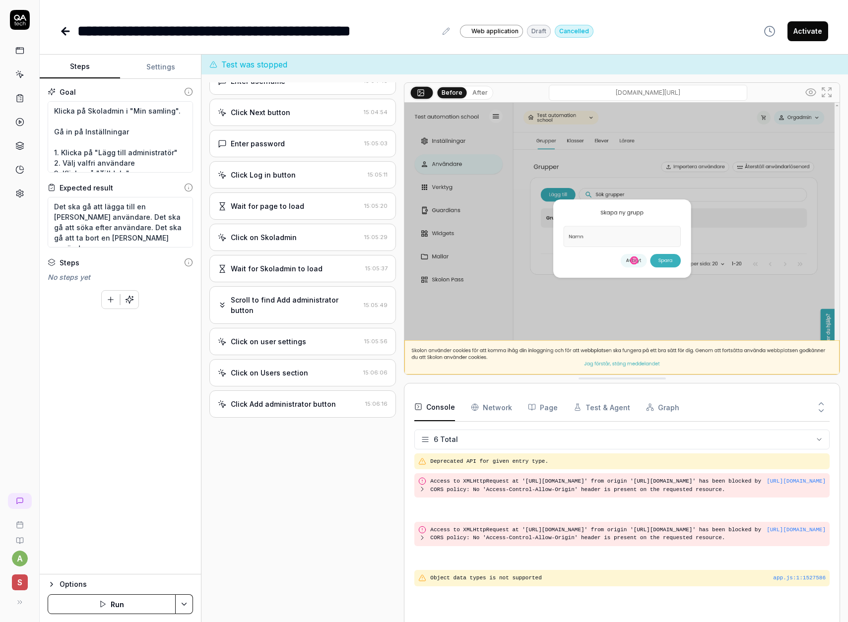
scroll to position [70, 0]
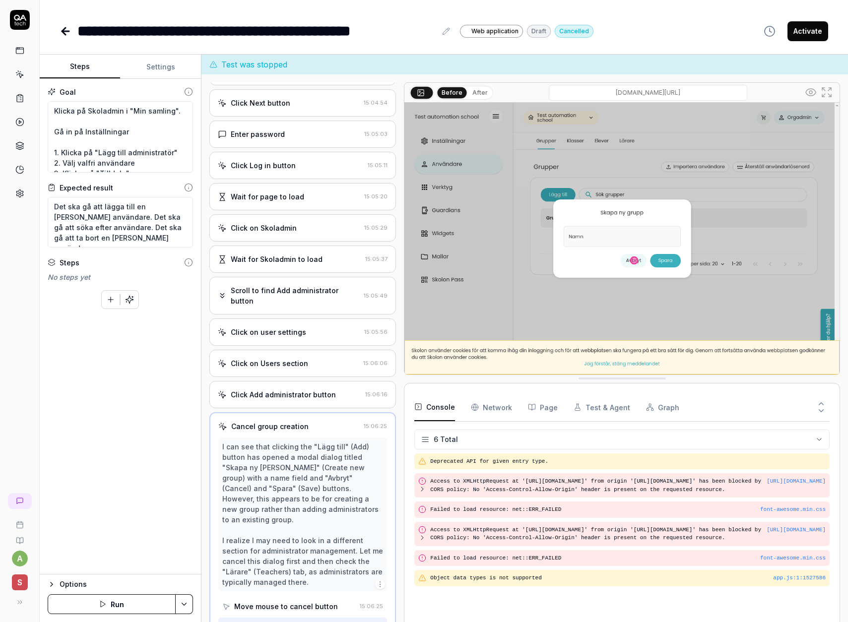
click at [162, 70] on button "Settings" at bounding box center [160, 67] width 80 height 24
click at [91, 66] on button "Steps" at bounding box center [80, 67] width 80 height 24
click at [175, 109] on textarea "Klicka på Skoladmin i "Min samling". Gå in på Inställningar 1. Klicka på "Lägg …" at bounding box center [120, 136] width 145 height 71
click at [147, 131] on textarea "Klicka på Skoladmin i "Min samling". Gå in på Inställningar 1. Klicka på "Lägg …" at bounding box center [120, 136] width 145 height 71
click at [175, 113] on textarea "Klicka på Skoladmin i "Min samling". Gå in på Inställningar 1. Klicka på "Lägg …" at bounding box center [120, 136] width 145 height 71
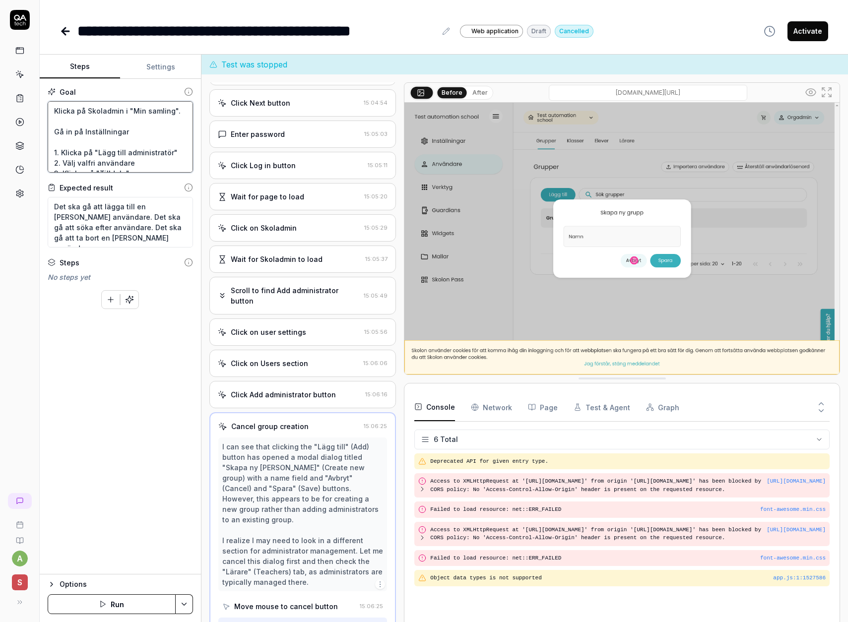
type textarea "*"
type textarea "Klicka på Skoladmin i "Min samling". Gå in på Inställningar 1. Klicka på "Lägg …"
type textarea "*"
type textarea "Klicka på Skoladmin i "Min samling". Gå in på Inställningar 1. Klicka på "Lägg …"
type textarea "*"
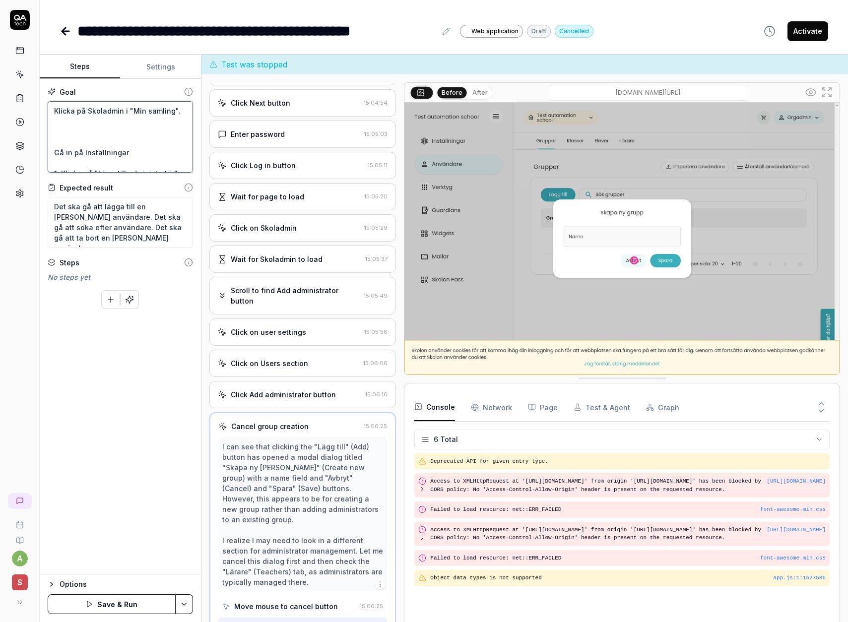
type textarea "Klicka på Skoladmin i "Min samling". V Gå in på Inställningar 1. Klicka på "Läg…"
type textarea "*"
type textarea "Klicka på Skoladmin i "Min samling". Vä Gå in på Inställningar 1. Klicka på "Lä…"
type textarea "*"
type textarea "Klicka på Skoladmin i "Min samling". Väl Gå in på Inställningar 1. Klicka på "L…"
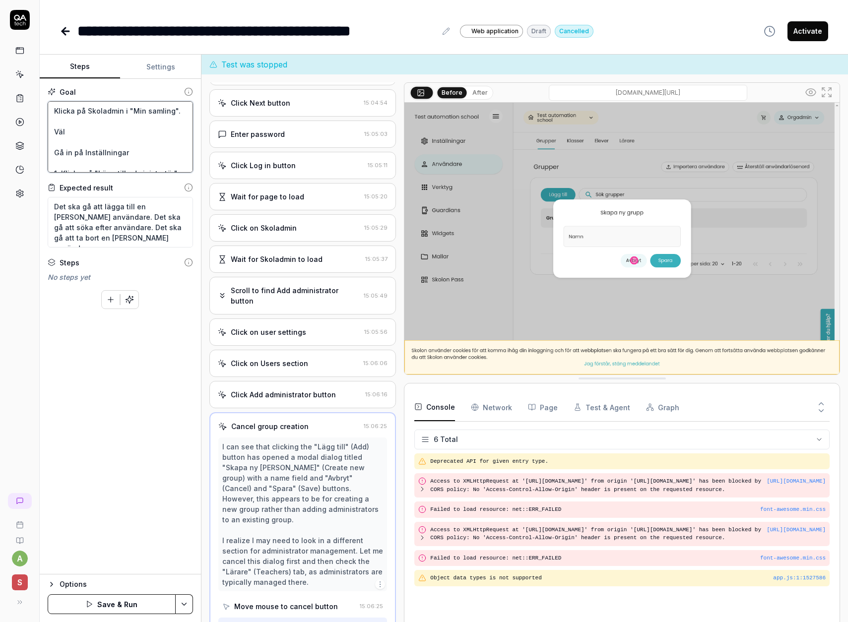
type textarea "*"
type textarea "Klicka på Skoladmin i "Min samling". Välj Gå in på Inställningar 1. Klicka på "…"
type textarea "*"
type textarea "Klicka på Skoladmin i "Min samling". Välj Gå in på Inställningar 1. Klicka på "…"
type textarea "*"
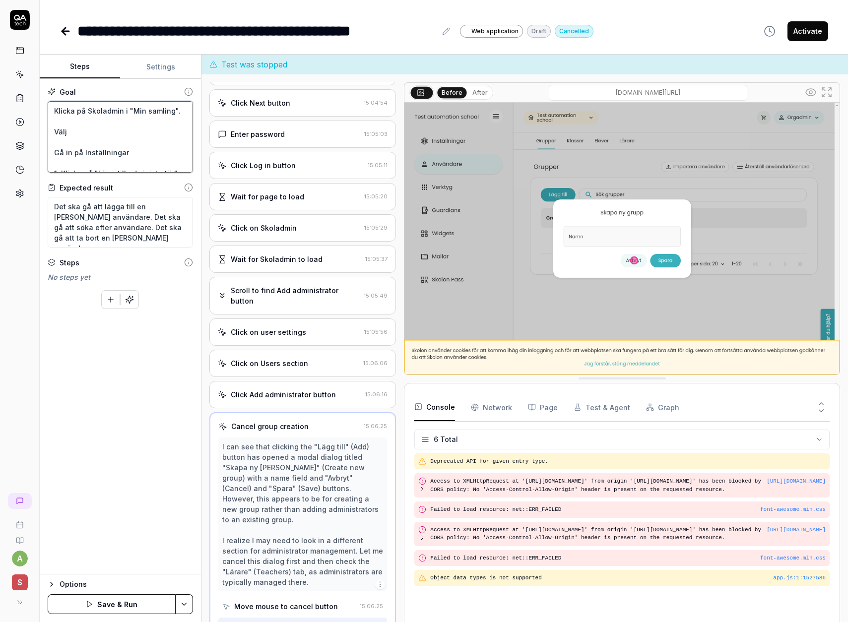
type textarea "Klicka på Skoladmin i "Min samling". Välj P Gå in på Inställningar 1. Klicka på…"
type textarea "*"
type textarea "Klicka på Skoladmin i "Min samling". Välj Pr Gå in på Inställningar 1. Klicka p…"
type textarea "*"
type textarea "Klicka på Skoladmin i "Min samling". Välj Prg Gå in på Inställningar 1. Klicka …"
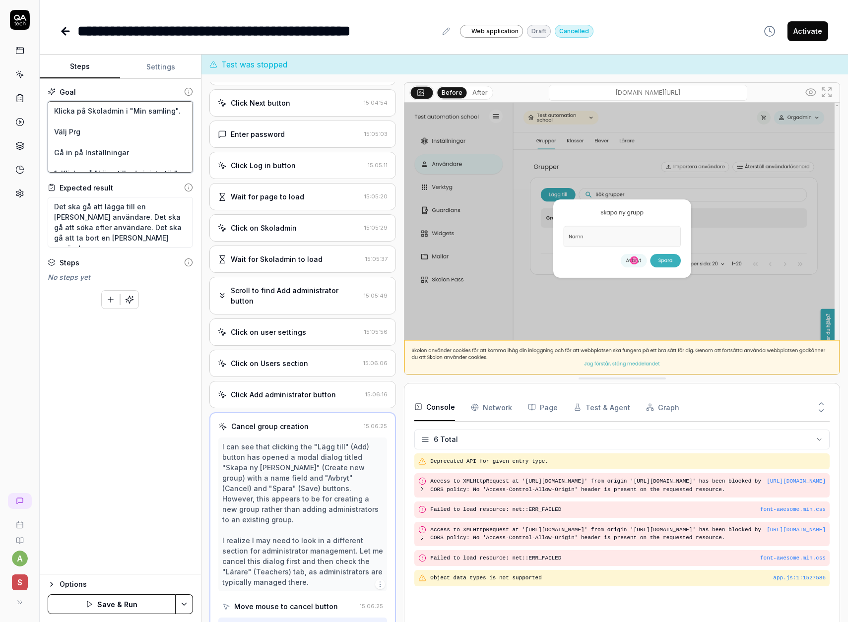
type textarea "*"
type textarea "Klicka på Skoladmin i "Min samling". Välj Pr Gå in på Inställningar 1. Klicka p…"
type textarea "*"
type textarea "Klicka på Skoladmin i "Min samling". Välj P Gå in på Inställningar 1. Klicka på…"
type textarea "*"
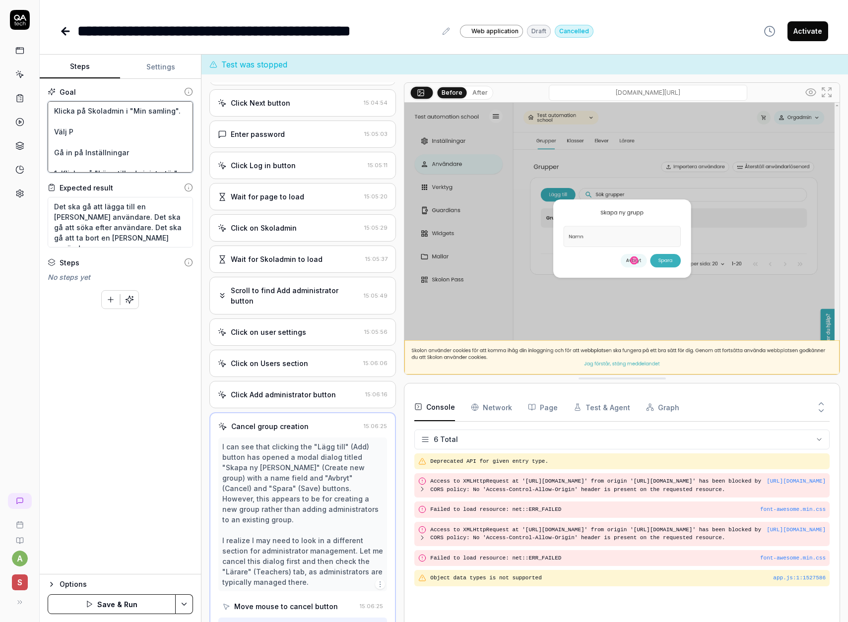
type textarea "Klicka på Skoladmin i "Min samling". Välj Gå in på Inställningar 1. Klicka på "…"
type textarea "*"
type textarea "Klicka på Skoladmin i "Min samling". Välj o Gå in på Inställningar 1. Klicka på…"
type textarea "*"
type textarea "Klicka på Skoladmin i "Min samling". Välj Gå in på Inställningar 1. Klicka på "…"
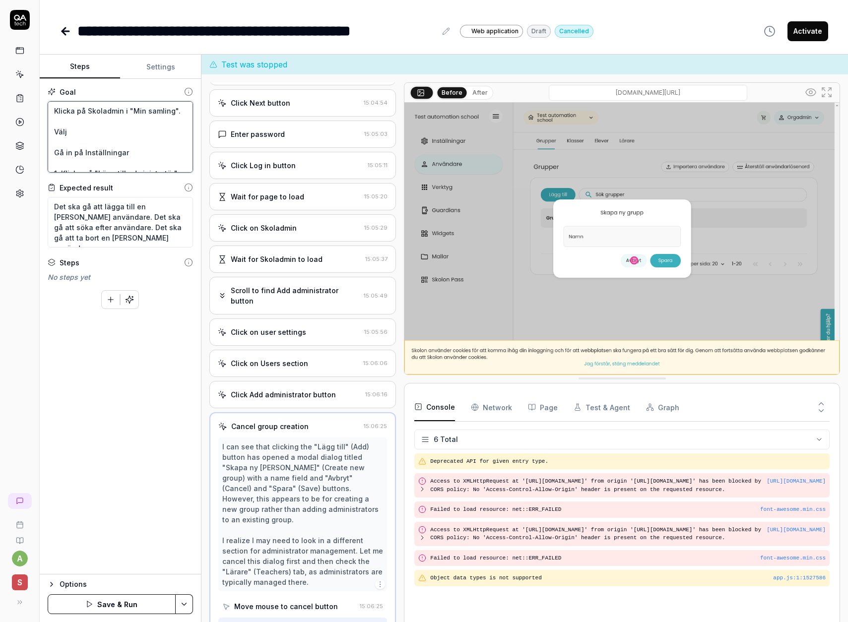
type textarea "*"
type textarea "Klicka på Skoladmin i "Min samling". Välj O Gå in på Inställningar 1. Klicka på…"
type textarea "*"
type textarea "Klicka på Skoladmin i "Min samling". Välj Or Gå in på Inställningar 1. Klicka p…"
type textarea "*"
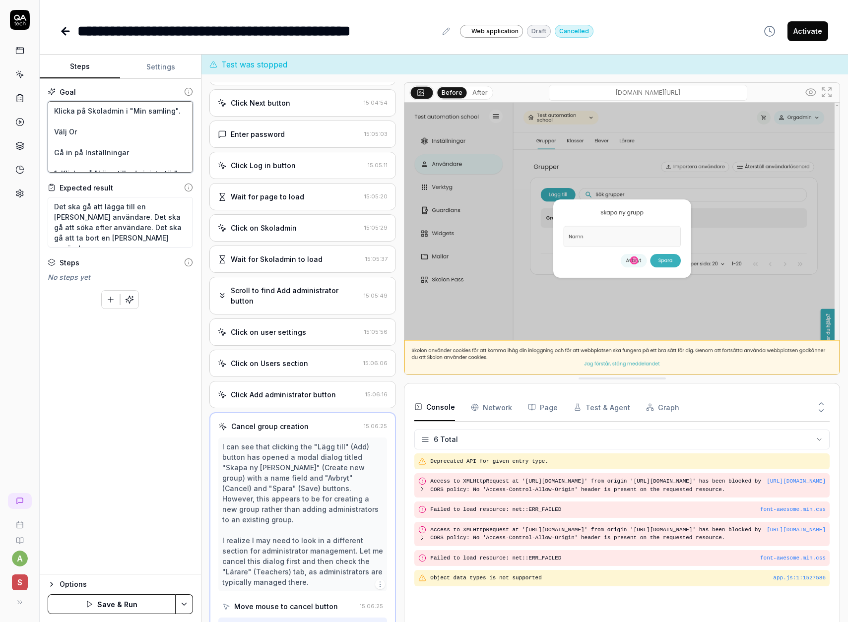
type textarea "Klicka på Skoladmin i "Min samling". Välj Org Gå in på Inställningar 1. Klicka …"
type textarea "*"
type textarea "Klicka på Skoladmin i "Min samling". Välj Org Gå in på Inställningar 1. Klicka …"
type textarea "*"
type textarea "Klicka på Skoladmin i "Min samling". Välj Org a Gå in på Inställningar 1. Klick…"
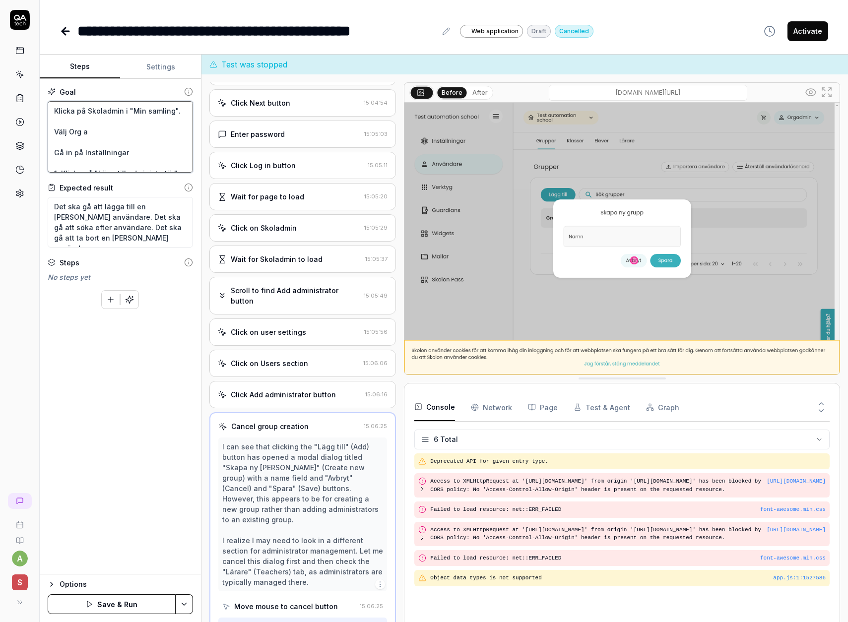
type textarea "*"
type textarea "Klicka på Skoladmin i "Min samling". Välj Org ad Gå in på Inställningar 1. Klic…"
type textarea "*"
type textarea "Klicka på Skoladmin i "Min samling". Välj Org adm Gå in på Inställningar 1. Kli…"
type textarea "*"
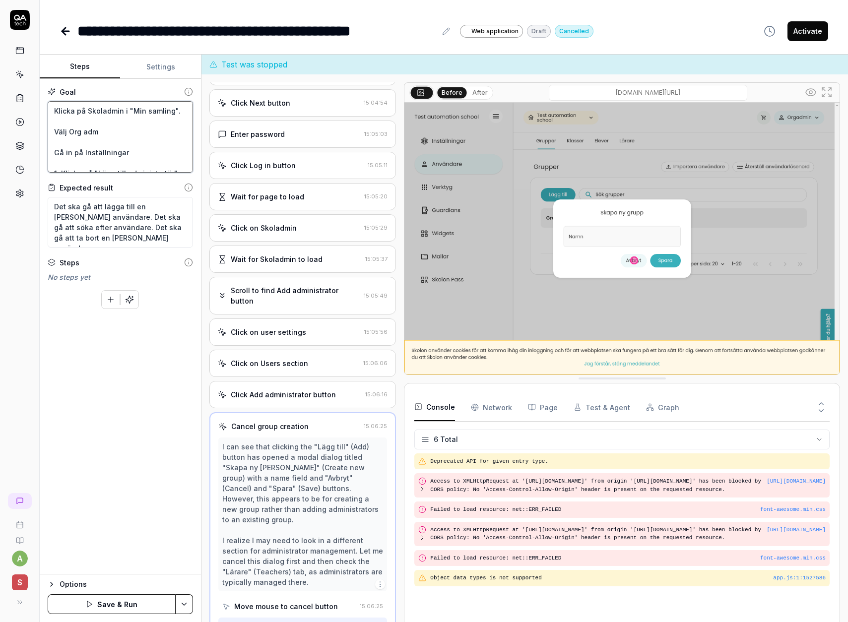
type textarea "Klicka på Skoladmin i "Min samling". Välj Org admi Gå in på Inställningar 1. Kl…"
type textarea "*"
type textarea "Klicka på Skoladmin i "Min samling". Välj Org admin Gå in på Inställningar 1. K…"
type textarea "*"
type textarea "Klicka på Skoladmin i "Min samling". Välj Org admin Gå in på Inställningar 1. K…"
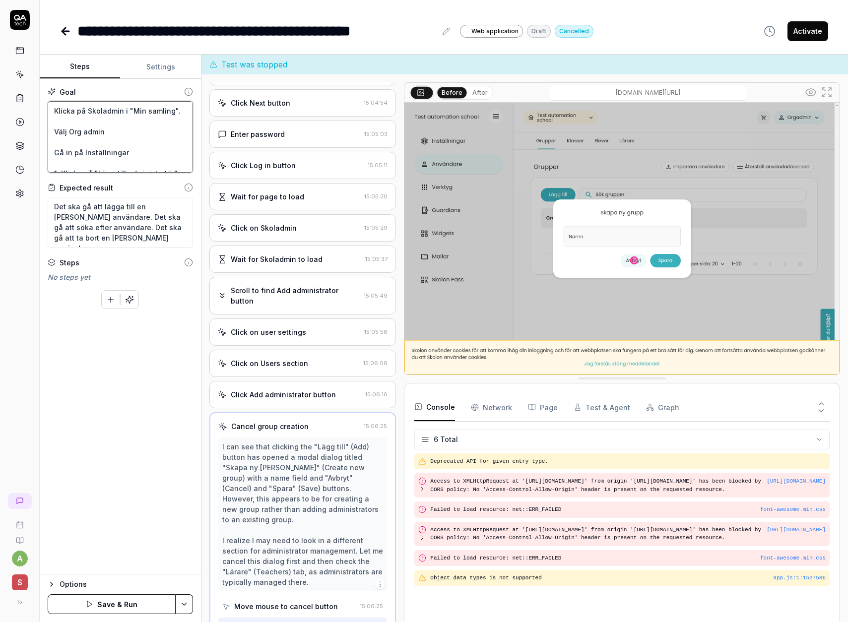
type textarea "*"
type textarea "Klicka på Skoladmin i "Min samling". Välj Org admin i Gå in på Inställningar 1.…"
type textarea "*"
type textarea "Klicka på Skoladmin i "Min samling". Välj Org admin i Gå in på Inställningar 1.…"
type textarea "*"
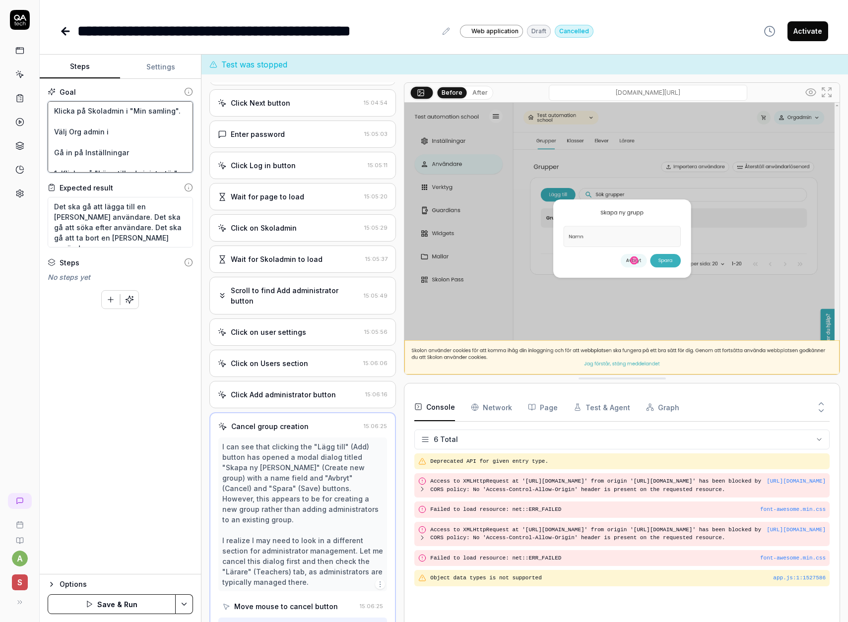
type textarea "Klicka på Skoladmin i "Min samling". Välj Org admin i d Gå in på Inställningar …"
type textarea "*"
type textarea "Klicka på Skoladmin i "Min samling". Välj Org admin i dr Gå in på Inställningar…"
type textarea "*"
type textarea "Klicka på Skoladmin i "Min samling". Välj Org admin i dro Gå in på Inställninga…"
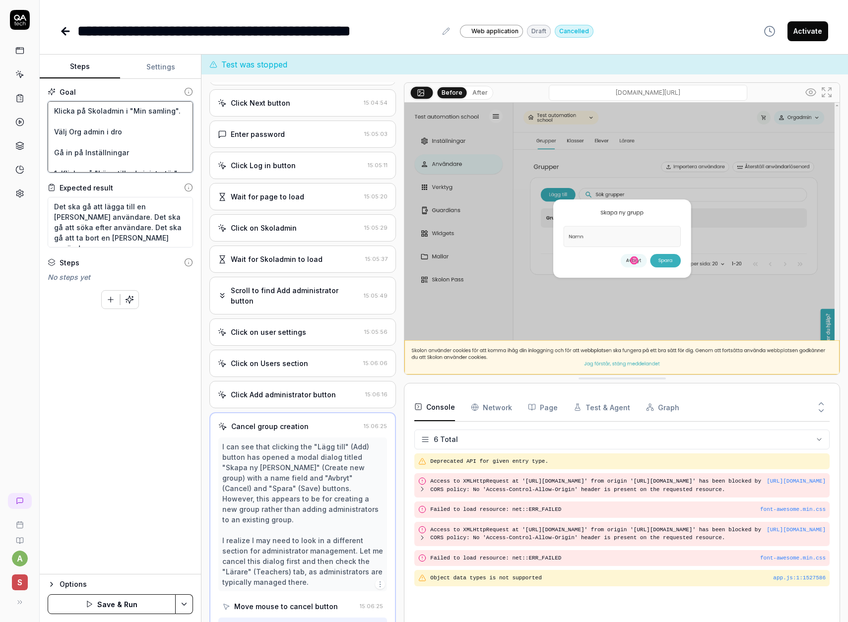
type textarea "*"
type textarea "Klicka på Skoladmin i "Min samling". Välj Org admin i drop Gå in på Inställning…"
type textarea "*"
type textarea "Klicka på Skoladmin i "Min samling". Välj Org admin i dropf Gå in på Inställnin…"
type textarea "*"
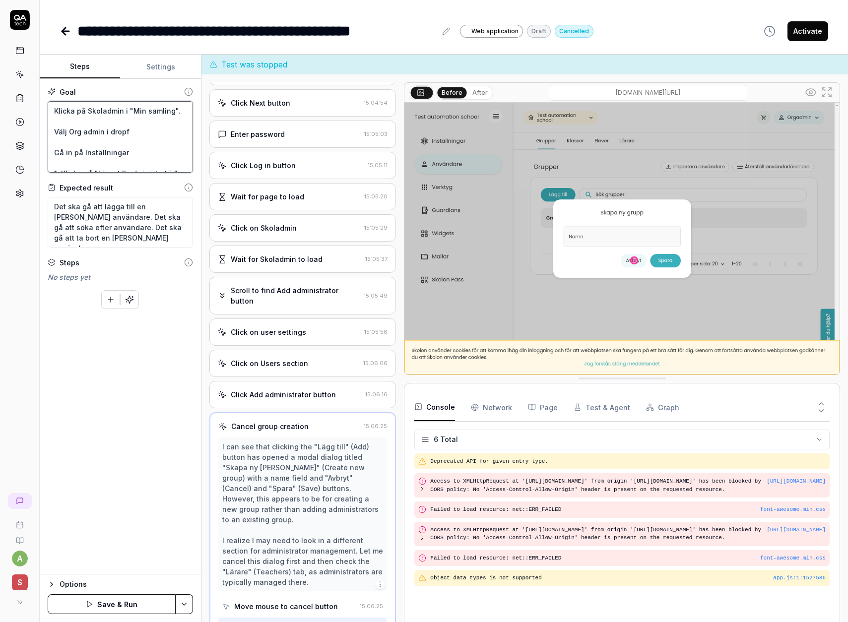
type textarea "Klicka på Skoladmin i "Min samling". Välj Org admin i drop Gå in på Inställning…"
type textarea "*"
type textarea "Klicka på Skoladmin i "Min samling". Välj Org admin i dropd Gå in på Inställnin…"
type textarea "*"
type textarea "Klicka på Skoladmin i "Min samling". Välj Org admin i dropdo Gå in på Inställni…"
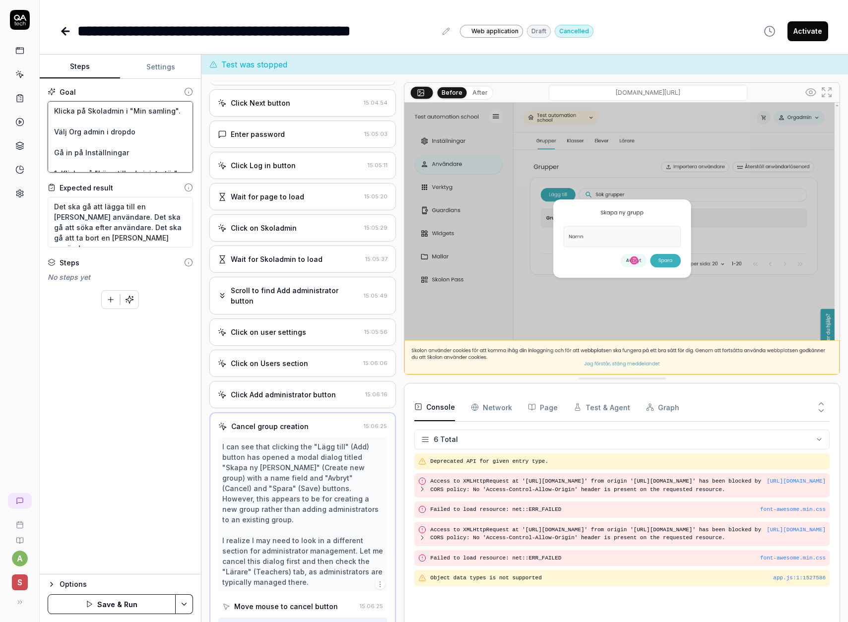
type textarea "*"
type textarea "Klicka på Skoladmin i "Min samling". Välj Org admin i dropdow Gå in på Inställn…"
type textarea "*"
type textarea "Klicka på Skoladmin i "Min samling". Välj Org admin i dropdown Gå in på Inställ…"
click at [144, 598] on button "Save & Run" at bounding box center [112, 604] width 128 height 20
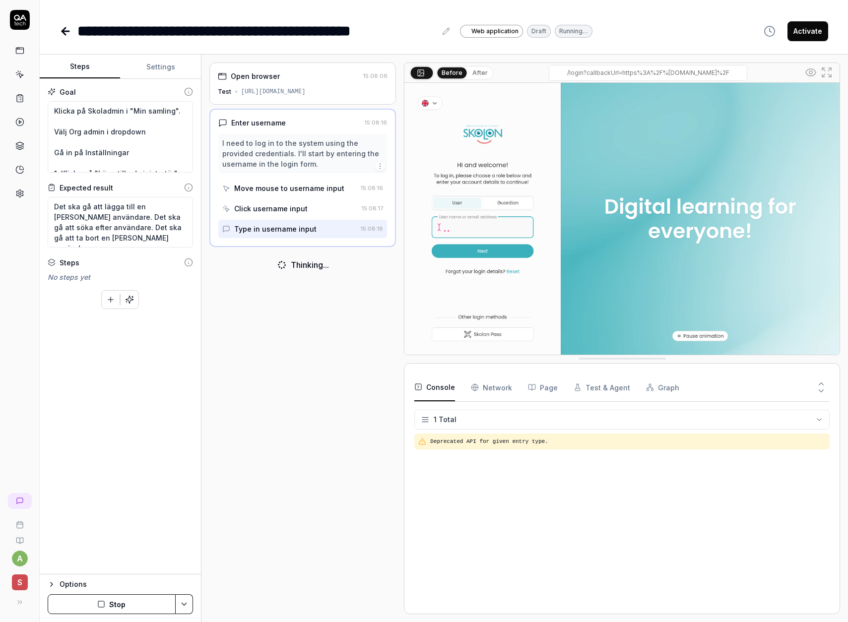
click at [126, 601] on button "Stop" at bounding box center [112, 604] width 128 height 20
click at [156, 130] on textarea "Klicka på Skoladmin i "Min samling". Välj Org admin i dropdown Gå in på Inställ…" at bounding box center [120, 136] width 145 height 71
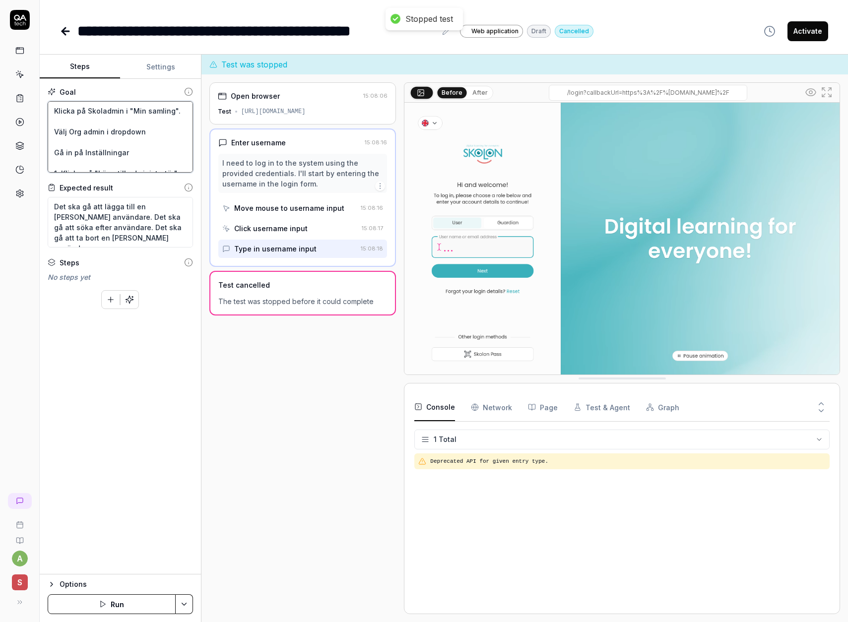
type textarea "*"
type textarea "Klicka på Skoladmin i "Min samling". Välj Org admin i dropdown, Gå in på Instäl…"
type textarea "*"
type textarea "Klicka på Skoladmin i "Min samling". Välj Org admin i dropdown, Gå in på Instäl…"
type textarea "*"
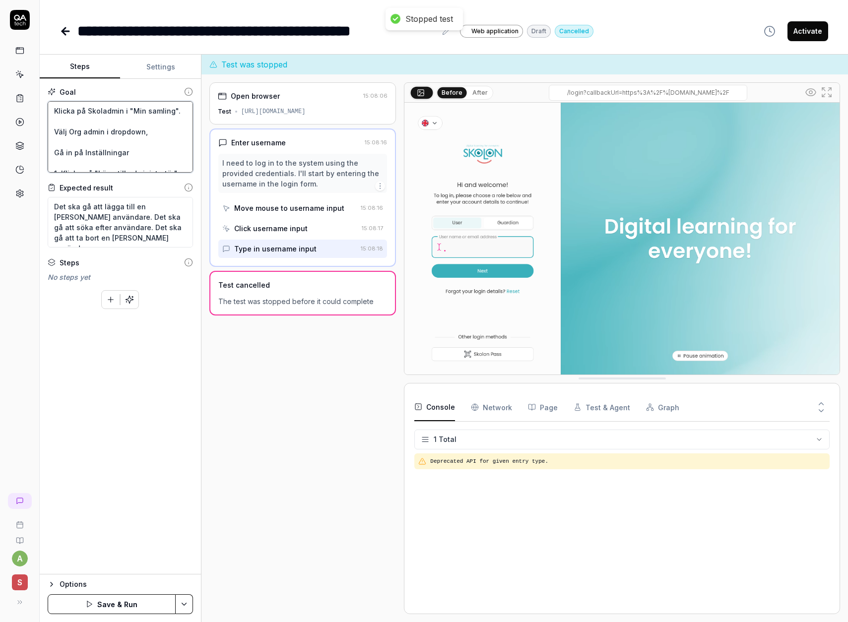
type textarea "Klicka på Skoladmin i "Min samling". Välj Org admin i dropdown, v Gå in på Inst…"
type textarea "*"
type textarea "Klicka på Skoladmin i "Min samling". Välj Org admin i dropdown, vä Gå in på Ins…"
type textarea "*"
type textarea "Klicka på Skoladmin i "Min samling". Välj Org admin i dropdown, väl Gå in på In…"
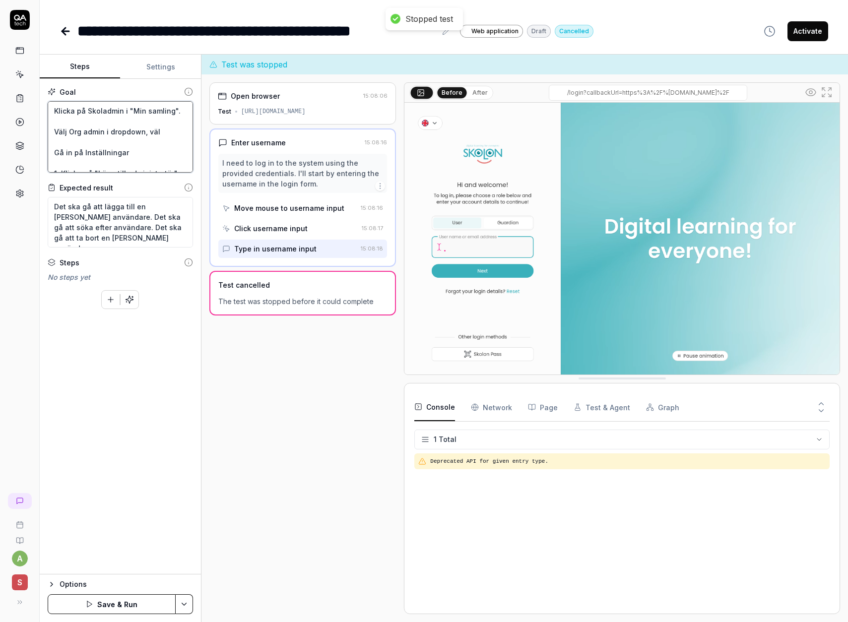
type textarea "*"
type textarea "Klicka på Skoladmin i "Min samling". Välj Org admin i dropdown, välj Gå in på I…"
type textarea "*"
type textarea "Klicka på Skoladmin i "Min samling". Välj Org admin i dropdown, välj Gå in på I…"
type textarea "*"
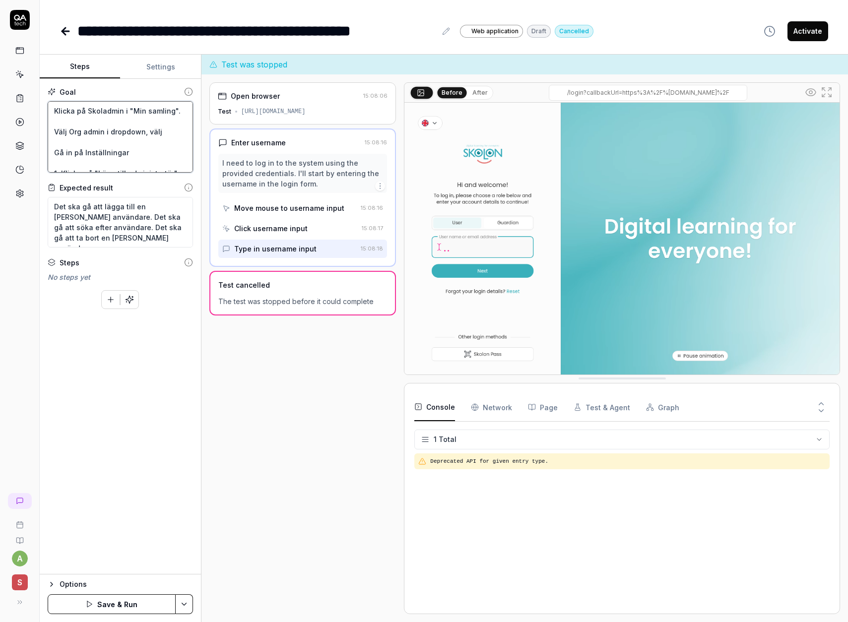
type textarea "Klicka på Skoladmin i "Min samling". Välj Org admin i dropdown, välj t Gå in på…"
type textarea "*"
type textarea "Klicka på Skoladmin i "Min samling". Välj Org admin i dropdown, välj te Gå in p…"
type textarea "*"
type textarea "Klicka på Skoladmin i "Min samling". Välj Org admin i dropdown, välj tes Gå in …"
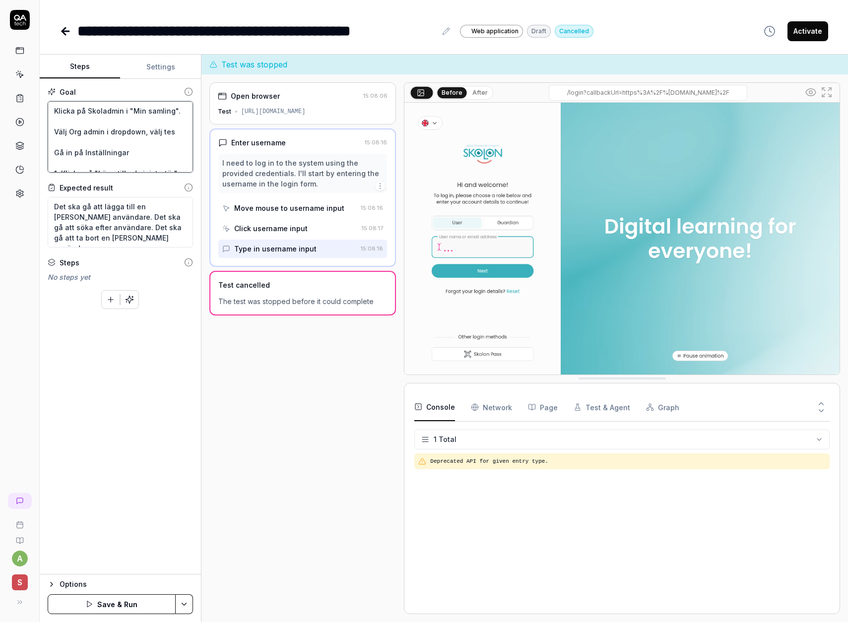
type textarea "*"
type textarea "Klicka på Skoladmin i "Min samling". Välj Org admin i dropdown, välj test Gå in…"
type textarea "*"
type textarea "Klicka på Skoladmin i "Min samling". Välj Org admin i dropdown, välj test Gå in…"
type textarea "*"
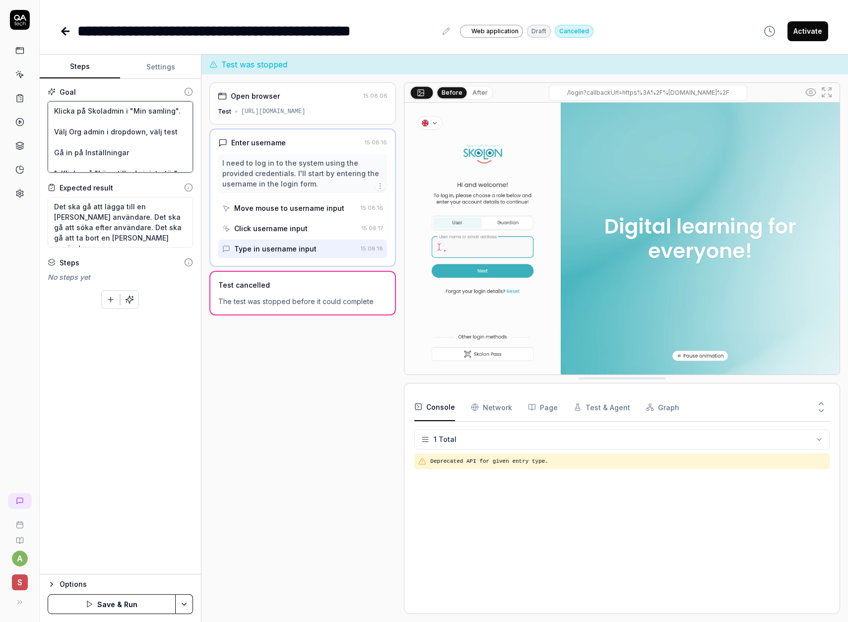
type textarea "Klicka på Skoladmin i "Min samling". Välj Org admin i dropdown, välj test a Gå …"
type textarea "*"
type textarea "Klicka på Skoladmin i "Min samling". Välj Org admin i dropdown, välj test au Gå…"
type textarea "*"
type textarea "Klicka på Skoladmin i "Min samling". Välj Org admin i dropdown, välj test aut G…"
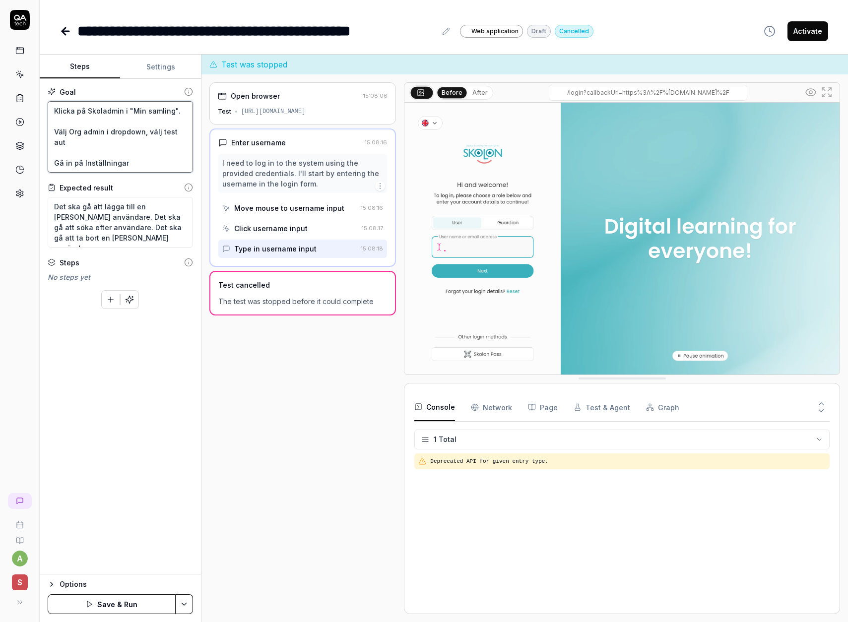
type textarea "*"
type textarea "Klicka på Skoladmin i "Min samling". Välj Org admin i dropdown, välj test auto …"
type textarea "*"
type textarea "Klicka på Skoladmin i "Min samling". Välj Org admin i dropdown, välj test autom…"
type textarea "*"
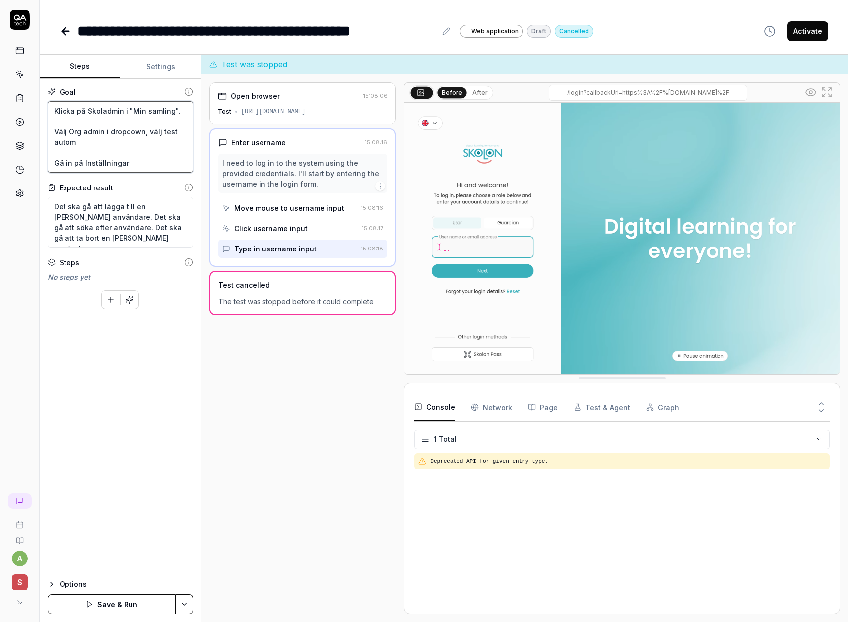
type textarea "Klicka på Skoladmin i "Min samling". Välj Org admin i dropdown, välj test autom…"
type textarea "*"
type textarea "Klicka på Skoladmin i "Min samling". Välj Org admin i dropdown, välj test autom…"
type textarea "*"
type textarea "Klicka på Skoladmin i "Min samling". Välj Org admin i dropdown, välj test autom…"
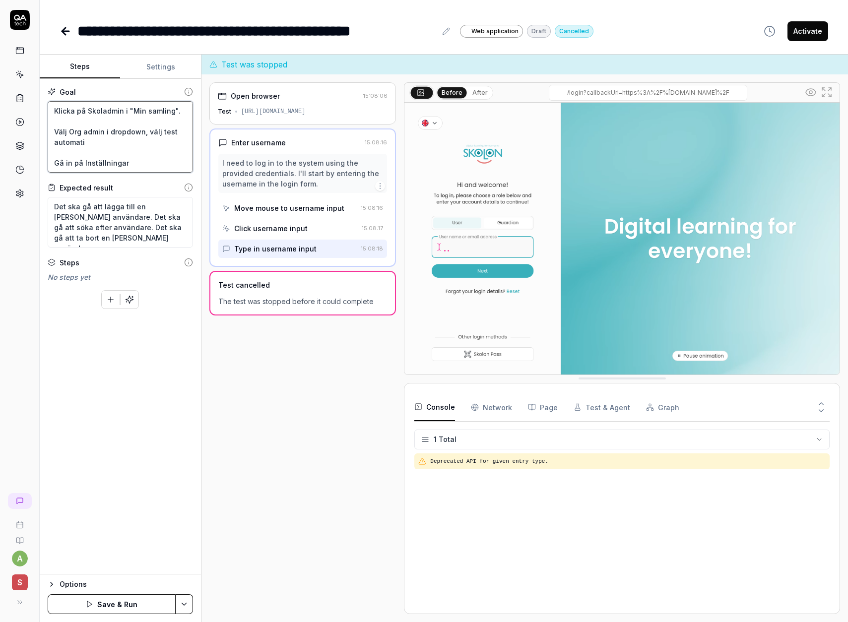
type textarea "*"
type textarea "Klicka på Skoladmin i "Min samling". Välj Org admin i dropdown, välj test autom…"
type textarea "*"
type textarea "Klicka på Skoladmin i "Min samling". Välj Org admin i dropdown, välj test autom…"
type textarea "*"
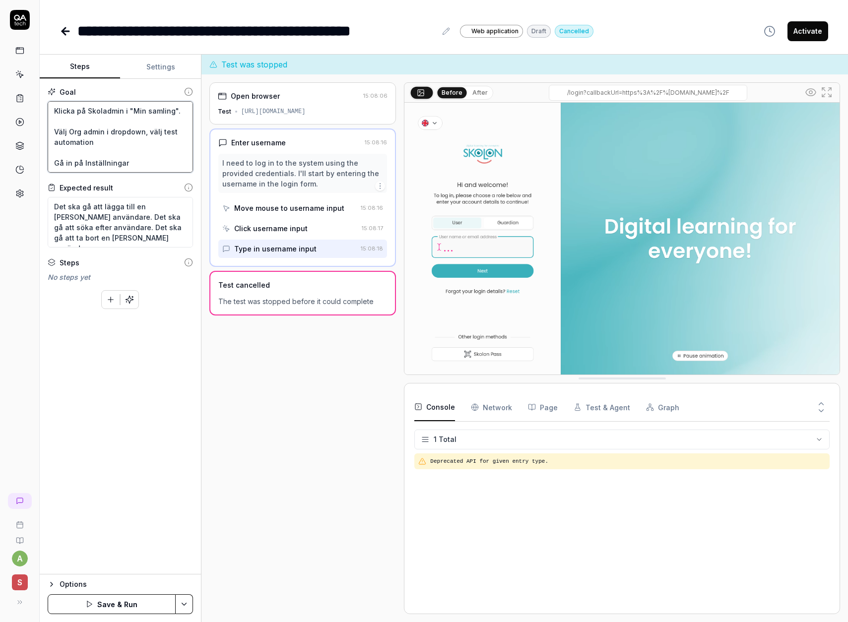
type textarea "Klicka på Skoladmin i "Min samling". Välj Org admin i dropdown, välj test autom…"
type textarea "*"
type textarea "Klicka på Skoladmin i "Min samling". Välj Org admin i dropdown, välj test autom…"
type textarea "*"
type textarea "Klicka på Skoladmin i "Min samling". Välj Org admin i dropdown, välj test autom…"
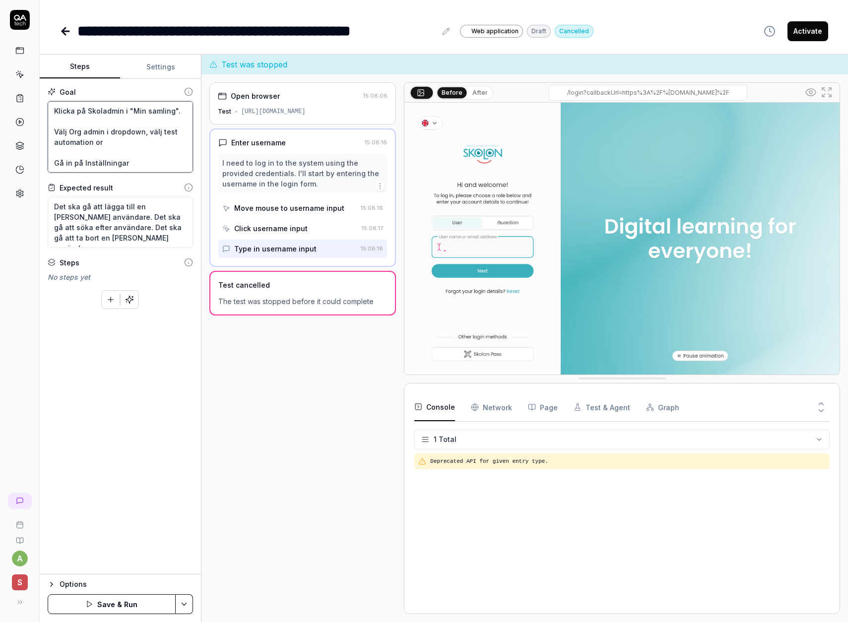
type textarea "*"
type textarea "Klicka på Skoladmin i "Min samling". Välj Org admin i dropdown, välj test autom…"
type textarea "*"
type textarea "Klicka på Skoladmin i "Min samling". Välj Org admin i dropdown, välj test autom…"
type textarea "*"
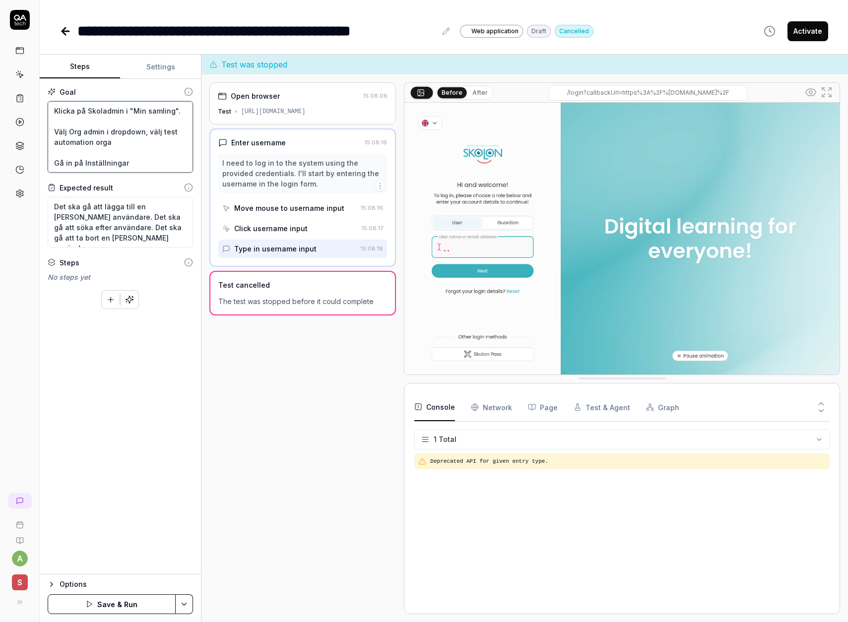
type textarea "Klicka på Skoladmin i "Min samling". Välj Org admin i dropdown, välj test autom…"
type textarea "*"
type textarea "Klicka på Skoladmin i "Min samling". Välj Org admin i dropdown, välj test autom…"
type textarea "*"
type textarea "Klicka på Skoladmin i "Min samling". Välj Org admin i dropdown, välj test autom…"
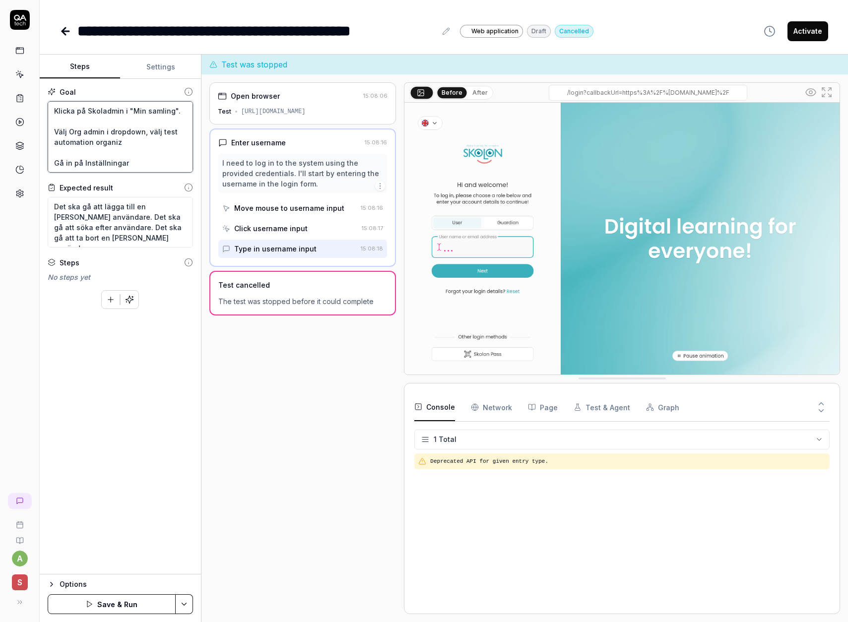
type textarea "*"
type textarea "Klicka på Skoladmin i "Min samling". Välj Org admin i dropdown, välj test autom…"
type textarea "*"
type textarea "Klicka på Skoladmin i "Min samling". Välj Org admin i dropdown, välj test autom…"
drag, startPoint x: 137, startPoint y: 430, endPoint x: 113, endPoint y: 535, distance: 107.6
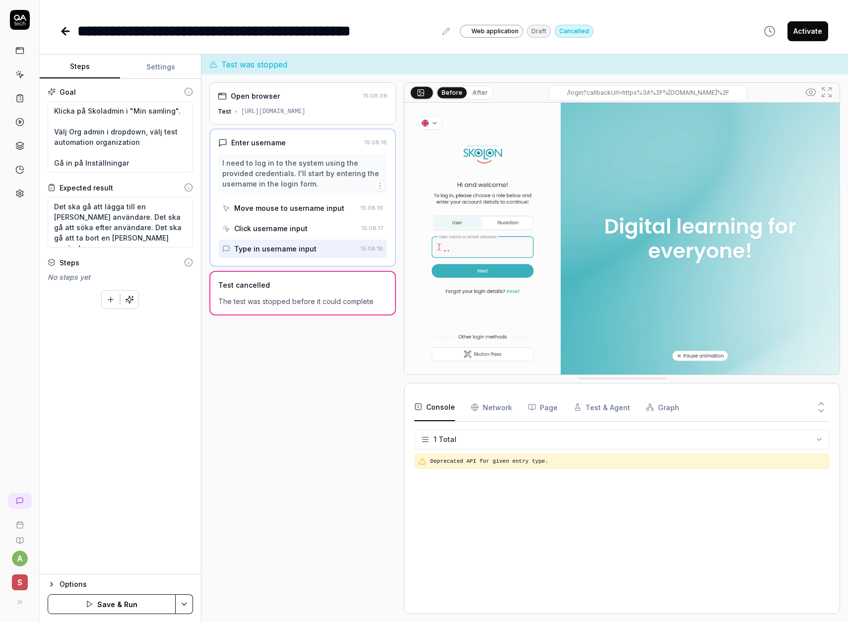
click at [136, 432] on div "Goal Klicka på Skoladmin i "Min samling". Välj Org admin i dropdown, välj test …" at bounding box center [120, 327] width 161 height 496
click at [107, 604] on button "Save & Run" at bounding box center [112, 604] width 128 height 20
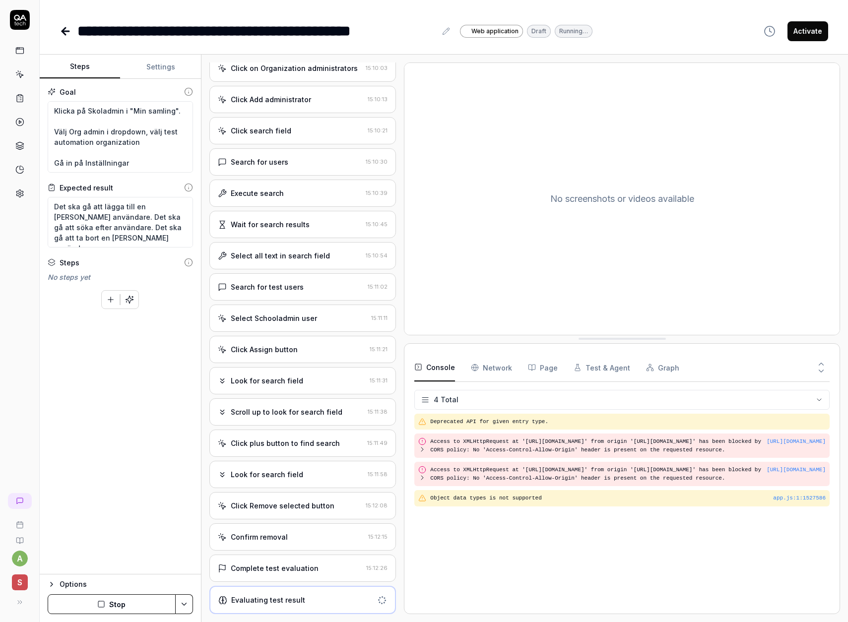
scroll to position [344, 0]
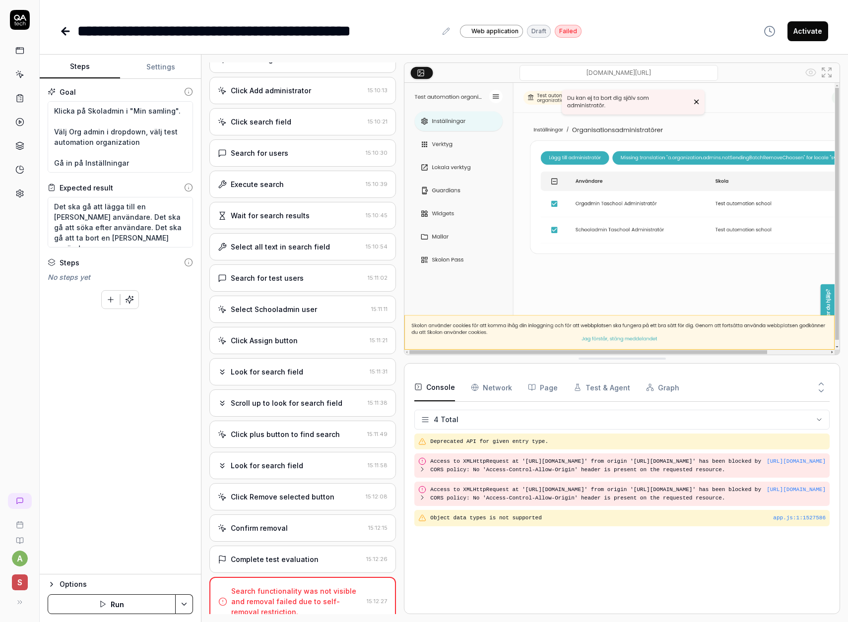
click at [272, 379] on div "Look for search field 15:11:31" at bounding box center [302, 371] width 187 height 27
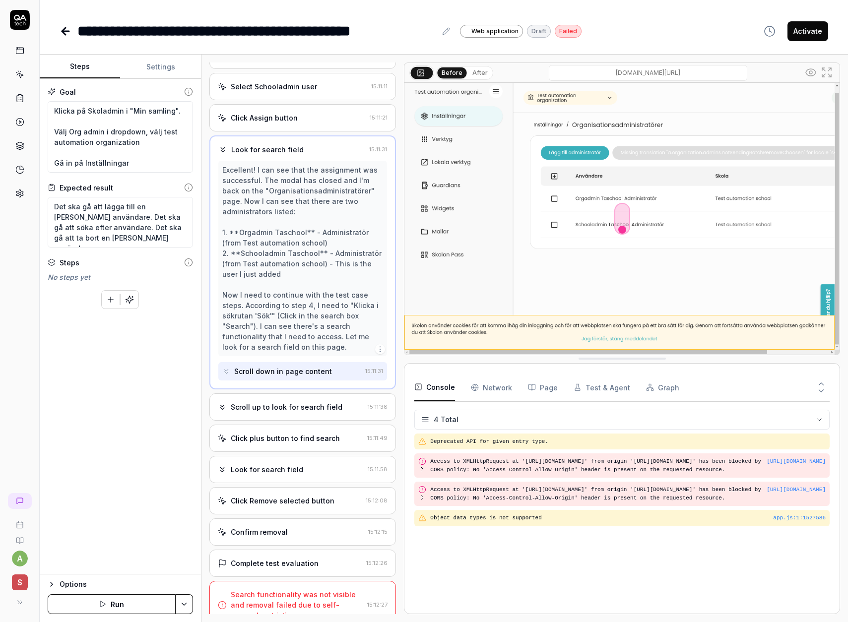
scroll to position [582, 0]
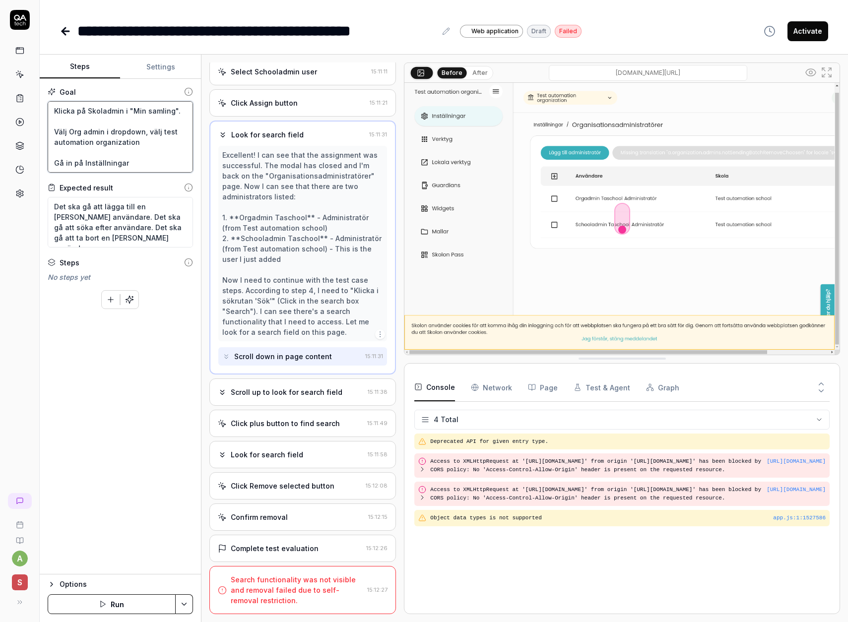
click at [150, 137] on textarea "Klicka på Skoladmin i "Min samling". Välj Org admin i dropdown, välj test autom…" at bounding box center [120, 136] width 145 height 71
click at [144, 133] on textarea "Klicka på Skoladmin i "Min samling". Välj Org admin i dropdown, välj test autom…" at bounding box center [120, 136] width 145 height 71
click at [147, 126] on textarea "Klicka på Skoladmin i "Min samling". Välj Org admin i dropdown, välj test autom…" at bounding box center [120, 136] width 145 height 71
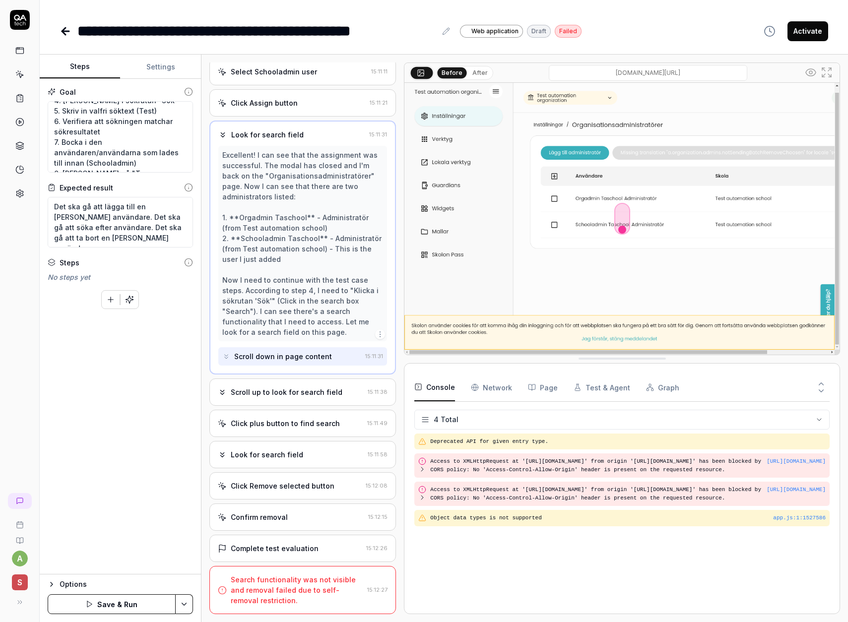
click at [110, 599] on button "Save & Run" at bounding box center [112, 604] width 128 height 20
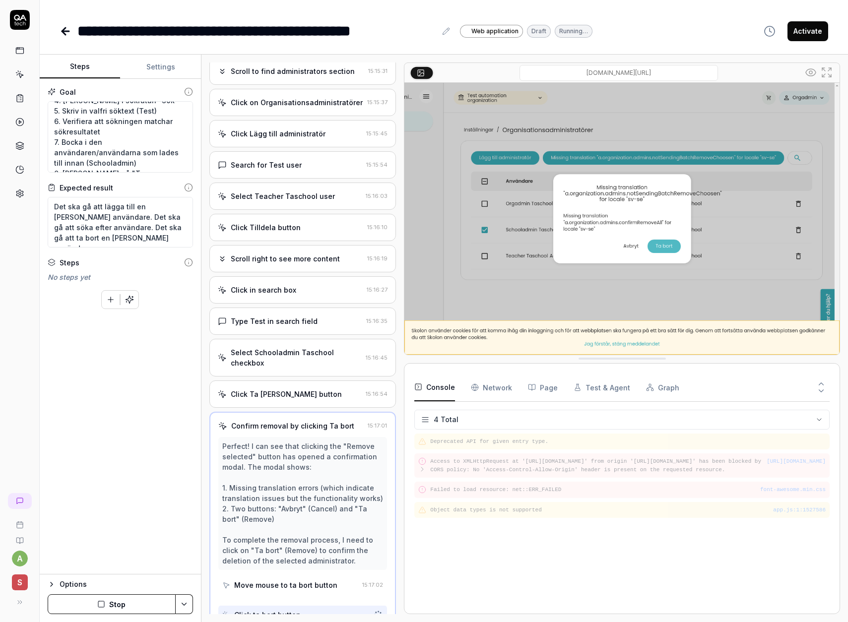
scroll to position [300, 0]
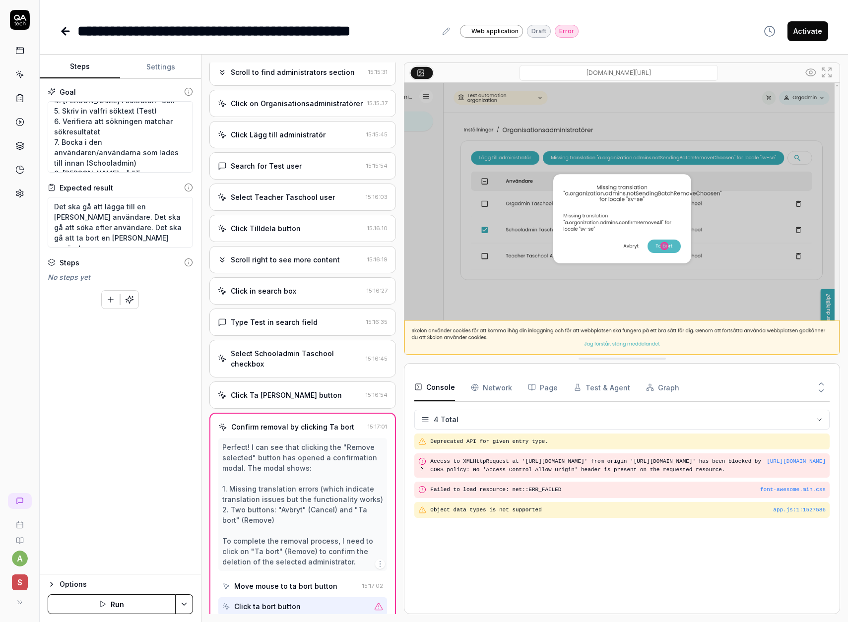
click at [565, 29] on div "Error" at bounding box center [567, 31] width 24 height 13
click at [564, 30] on div "Error" at bounding box center [567, 31] width 24 height 13
click at [637, 25] on div "**********" at bounding box center [444, 31] width 769 height 22
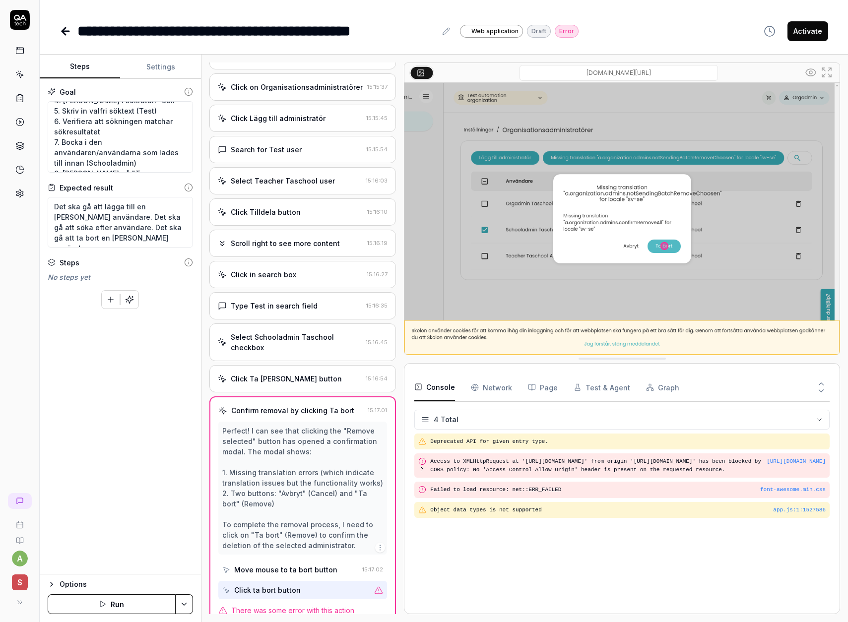
click at [290, 605] on span "There was some error with this action" at bounding box center [292, 610] width 123 height 10
click at [133, 605] on button "Run" at bounding box center [112, 604] width 128 height 20
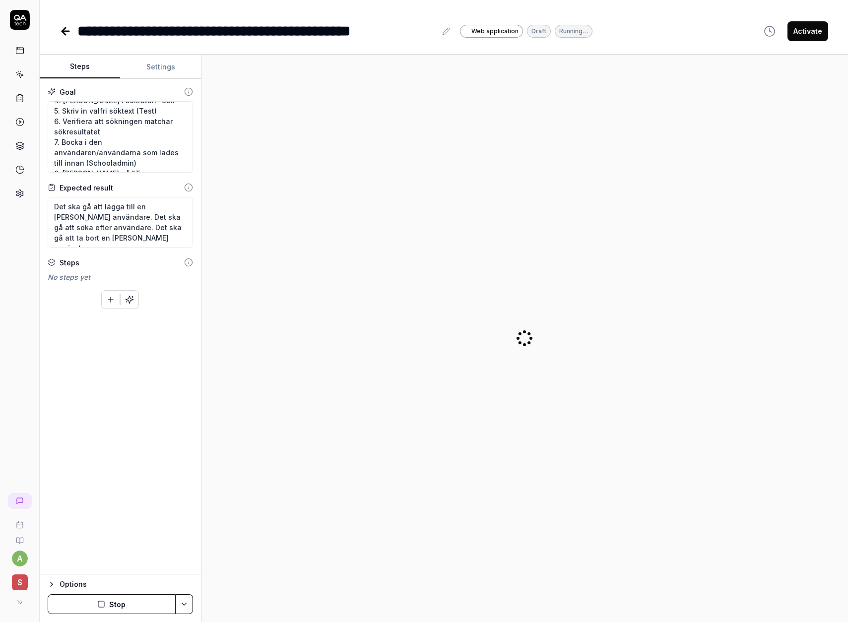
click at [131, 605] on button "Stop" at bounding box center [112, 604] width 128 height 20
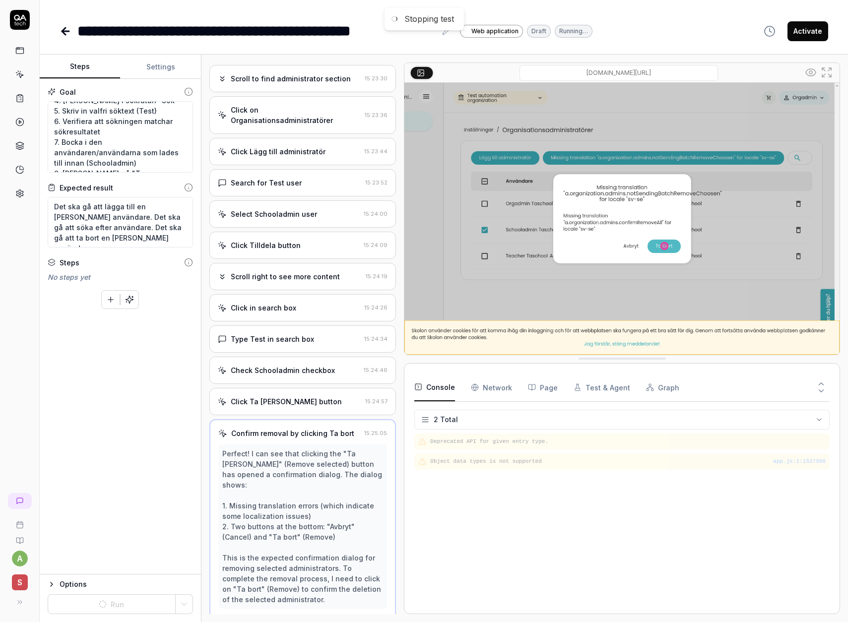
scroll to position [352, 0]
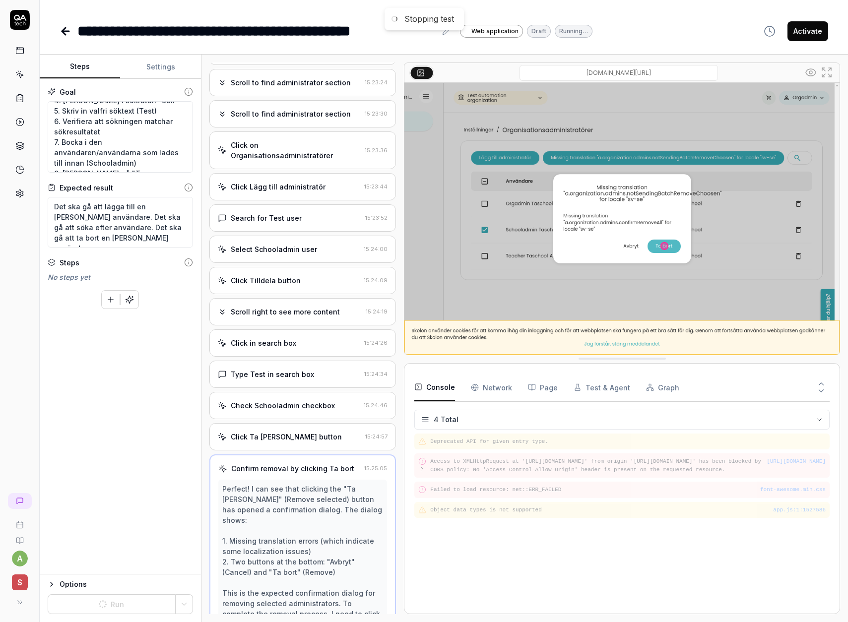
scroll to position [352, 0]
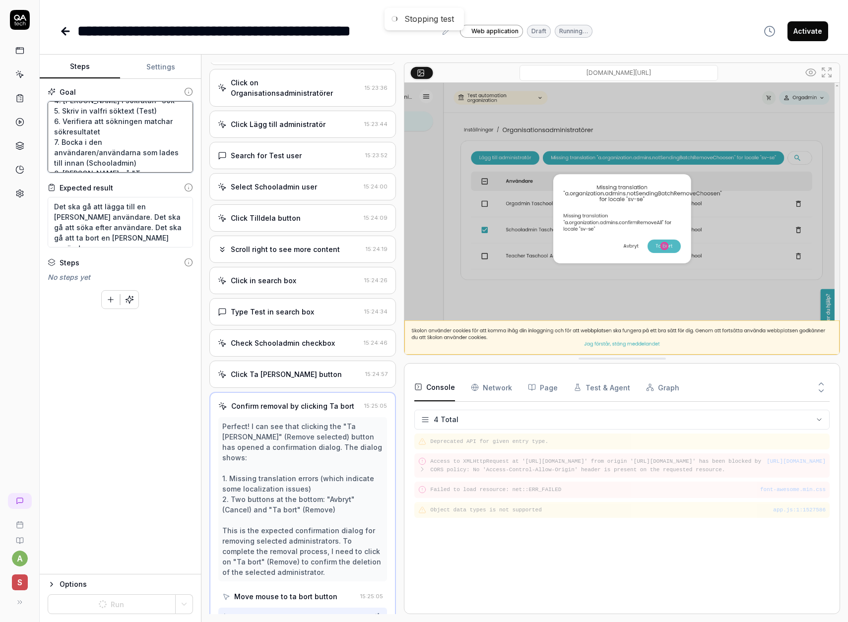
click at [150, 165] on textarea "Klicka på Skoladmin i "Min samling". Välj Org admin i dropdown, välj test autom…" at bounding box center [120, 136] width 145 height 71
click at [142, 361] on div "Goal Klicka på Skoladmin i "Min samling". Välj Org admin i dropdown, välj test …" at bounding box center [120, 327] width 161 height 496
click at [129, 302] on icon "button" at bounding box center [129, 299] width 7 height 7
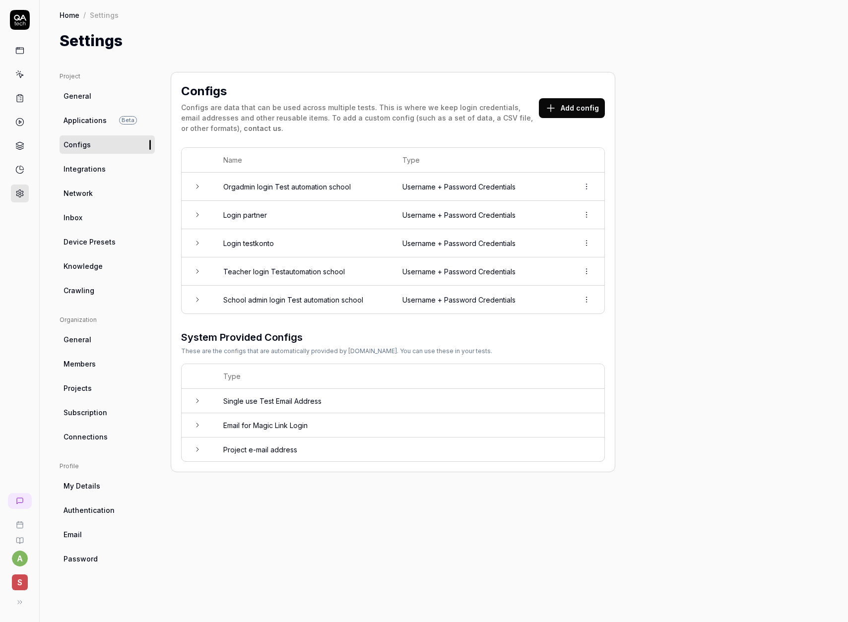
click at [263, 309] on td "School admin login Test automation school" at bounding box center [302, 300] width 179 height 28
